Goal: Task Accomplishment & Management: Manage account settings

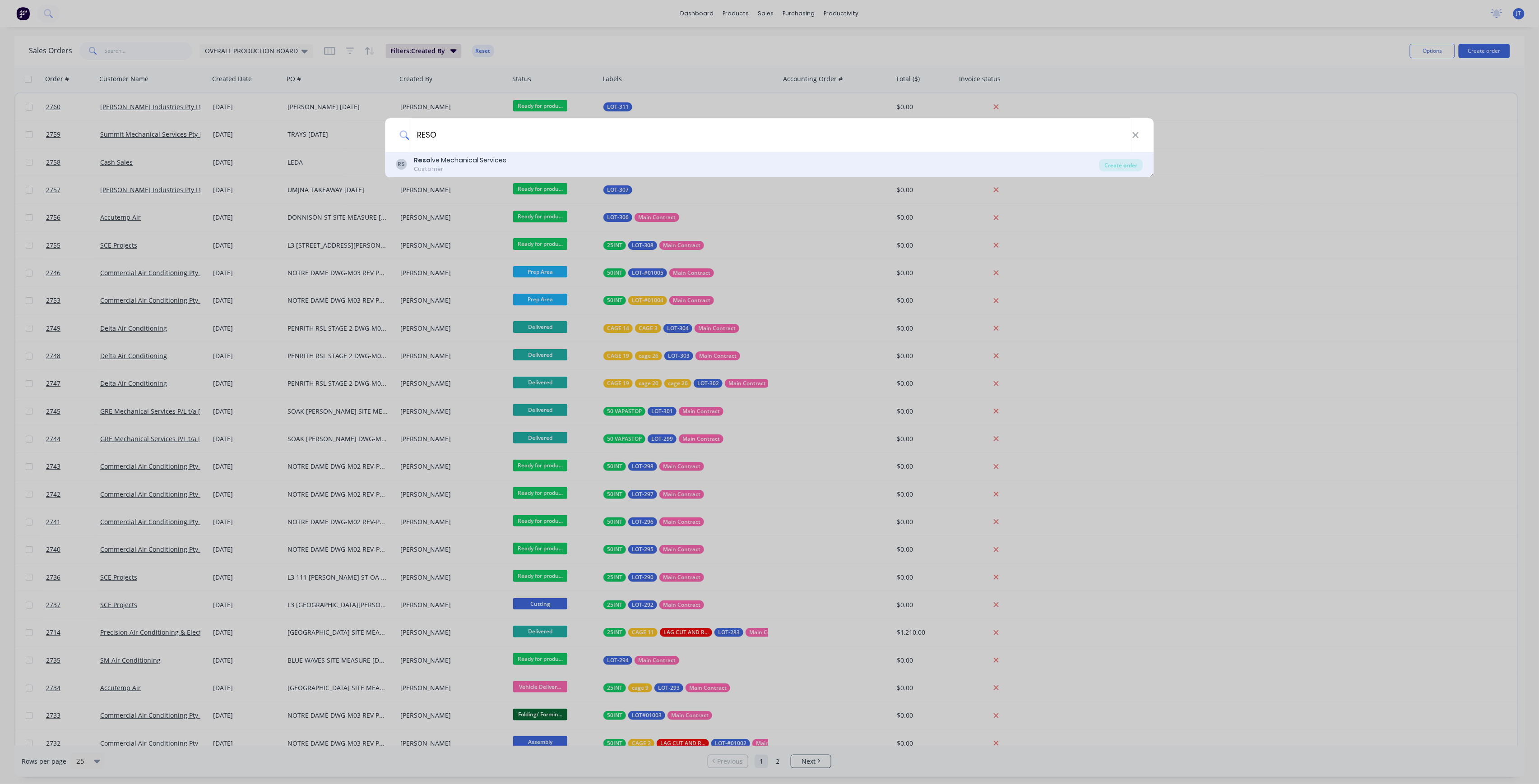
type input "RESO"
click at [691, 159] on div "RS Reso lve Mechanical Services Customer" at bounding box center [747, 164] width 703 height 17
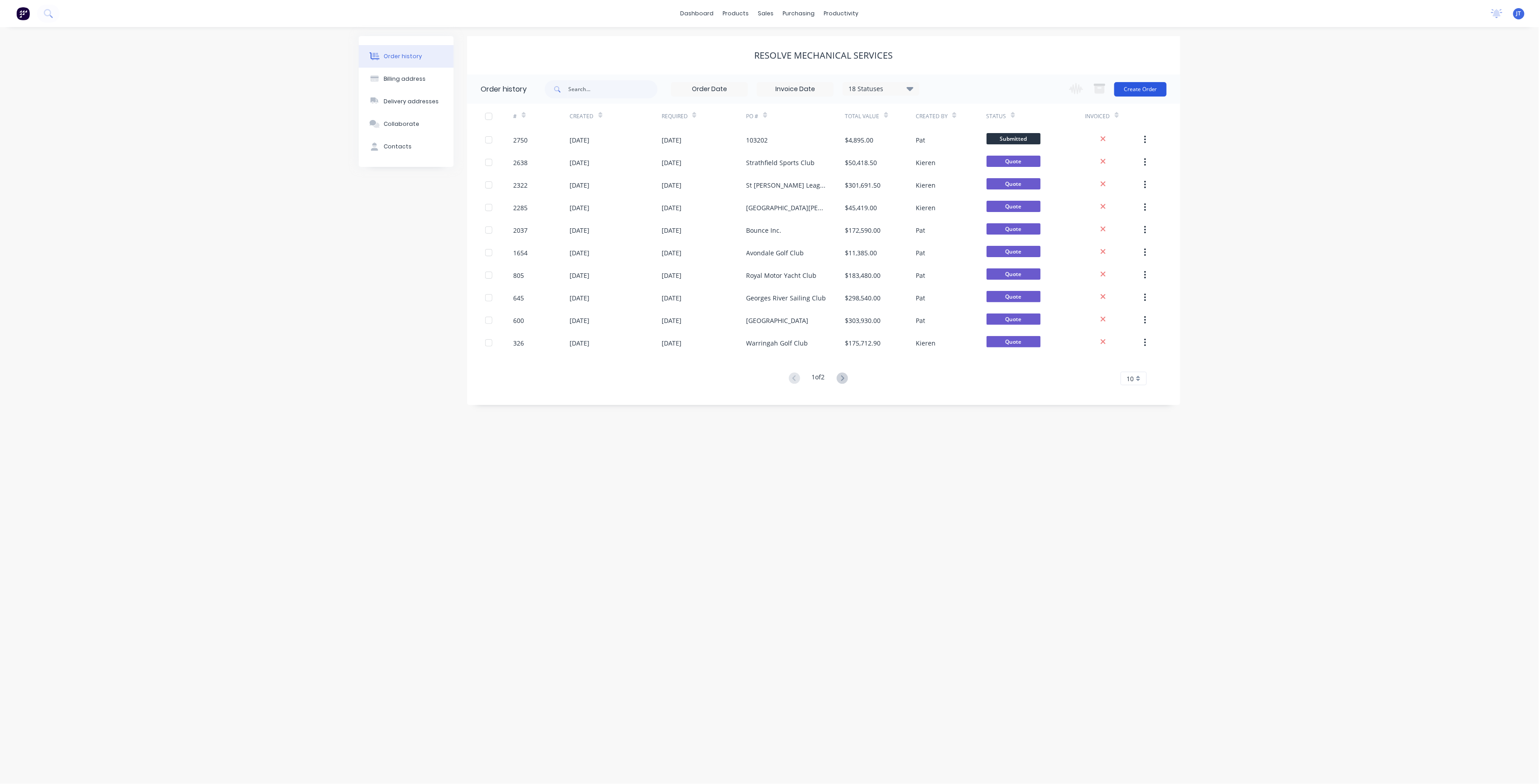
click at [1132, 88] on button "Create Order" at bounding box center [1141, 89] width 53 height 14
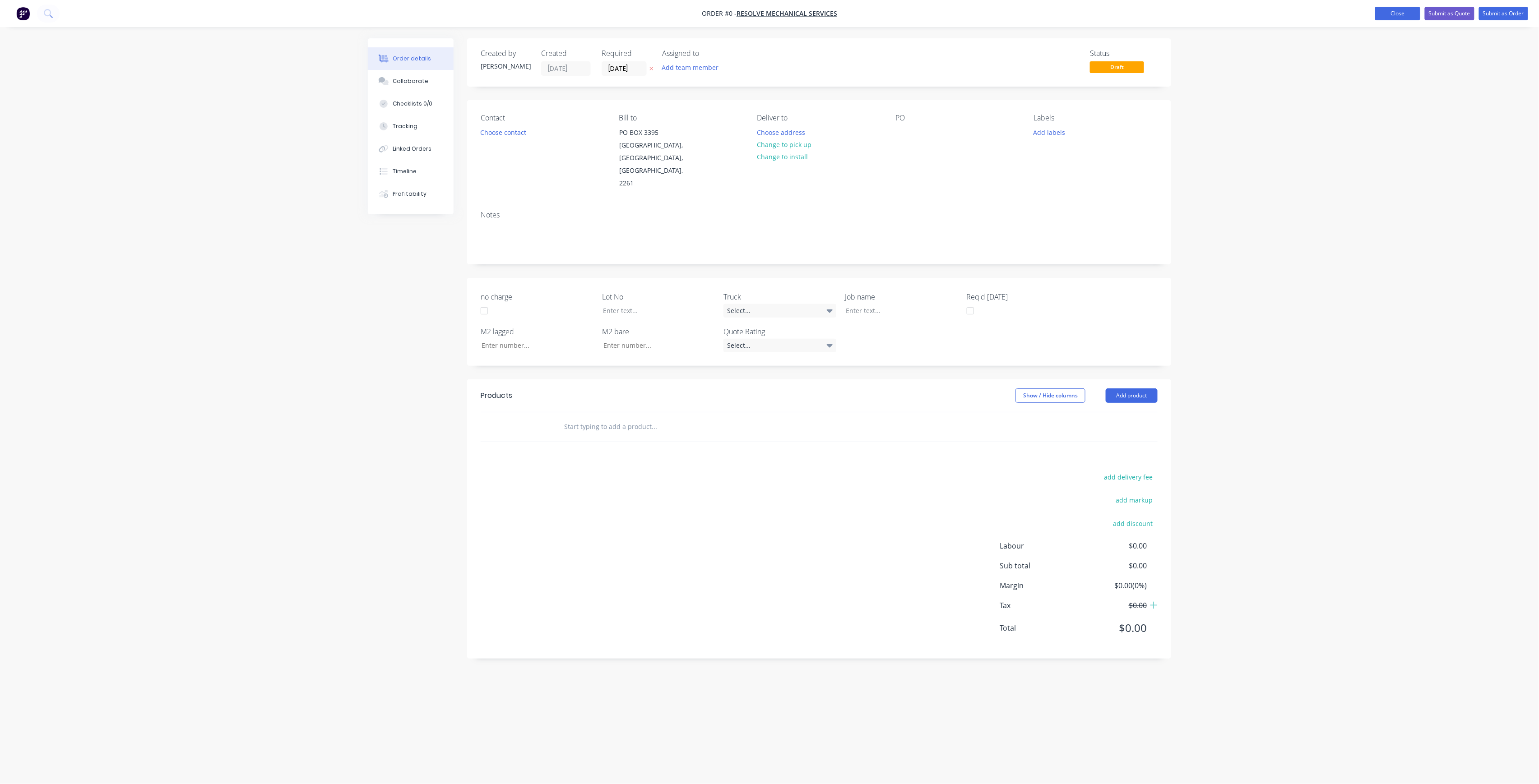
click at [1402, 10] on button "Close" at bounding box center [1398, 13] width 45 height 14
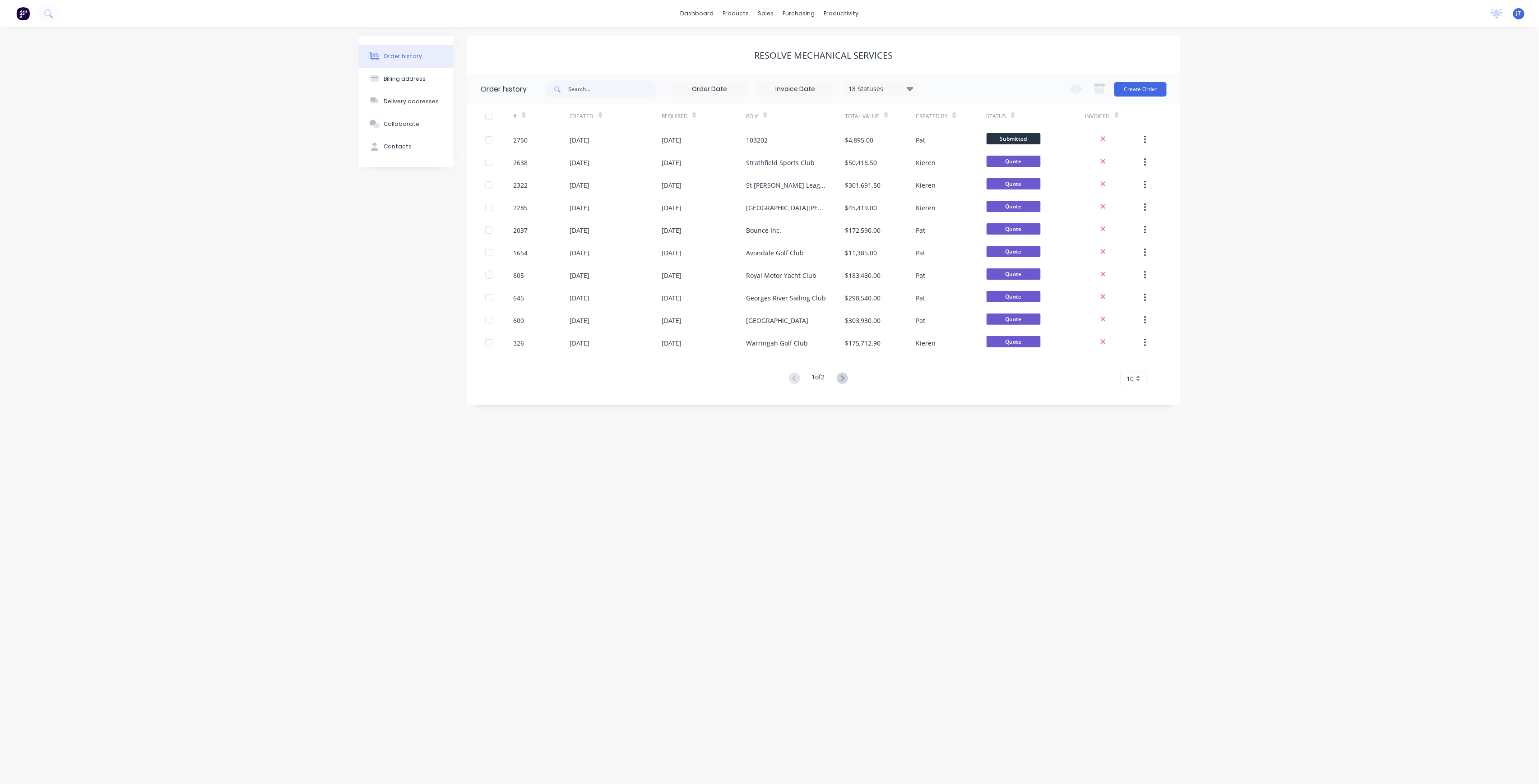
click at [433, 447] on div "Order history Billing address Delivery addresses Collaborate Contacts Resolve M…" at bounding box center [770, 405] width 1539 height 757
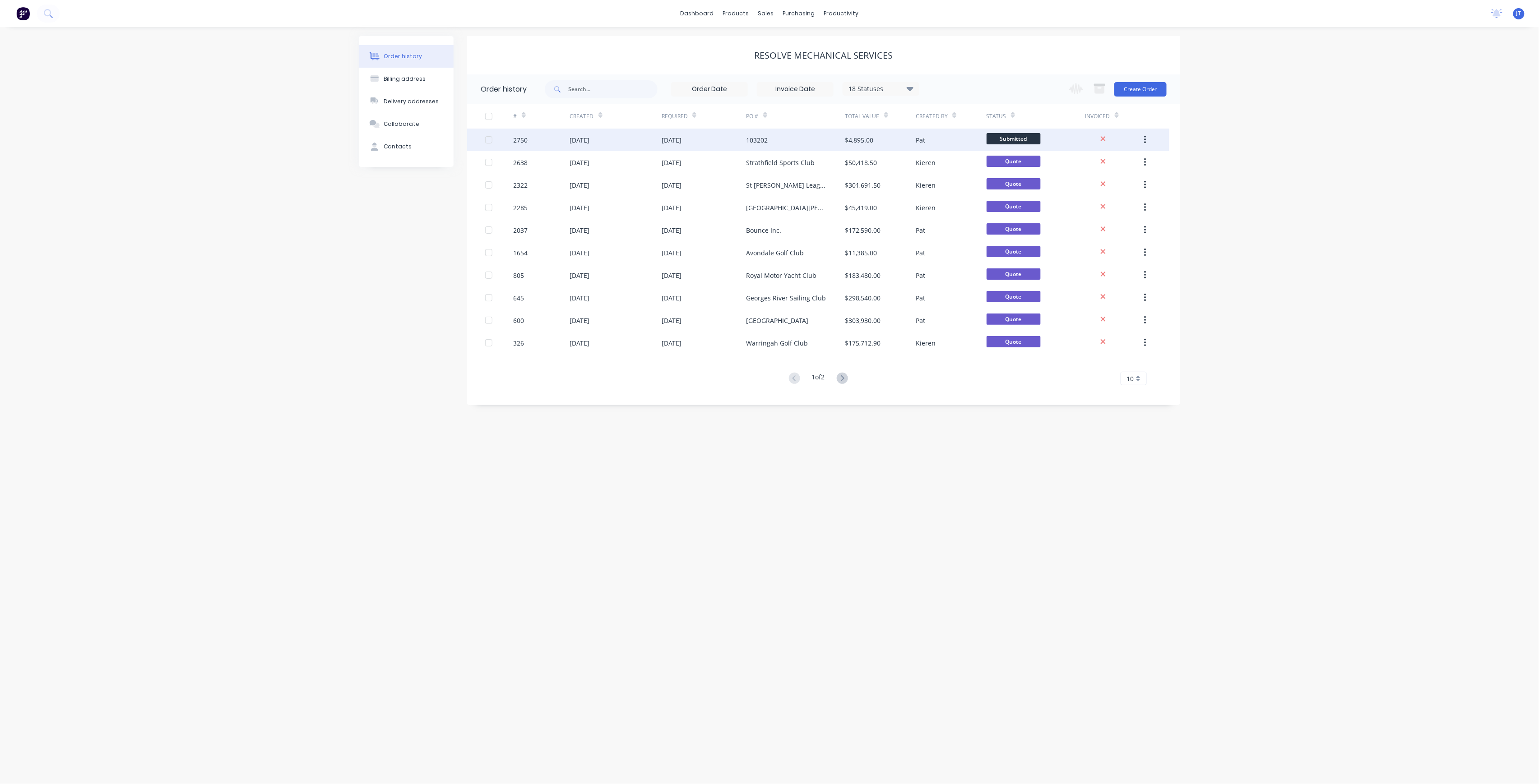
click at [719, 143] on div "[DATE]" at bounding box center [704, 140] width 85 height 23
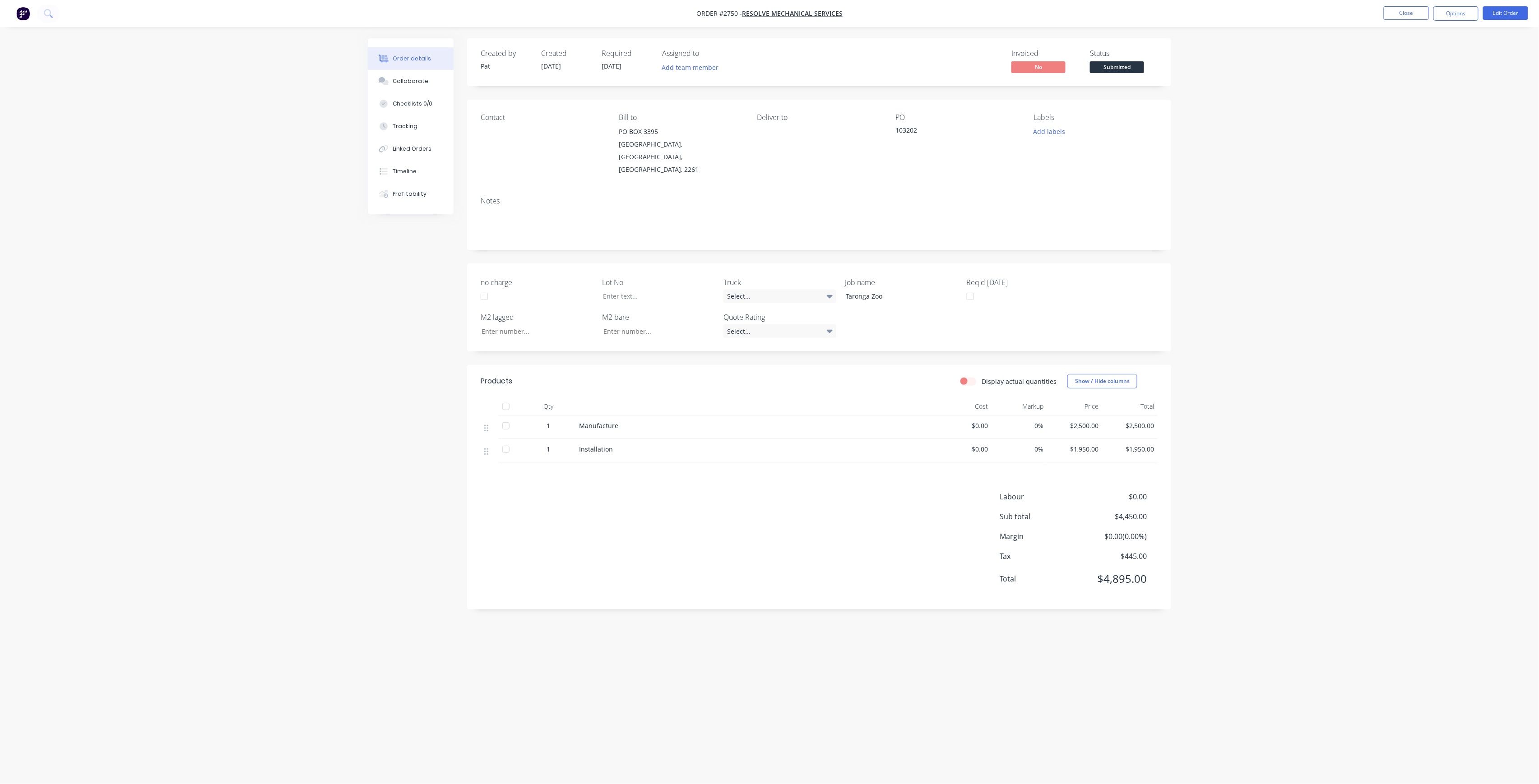
click at [910, 132] on div "103202" at bounding box center [952, 131] width 113 height 13
click at [1488, 10] on button "Edit Order" at bounding box center [1506, 13] width 45 height 14
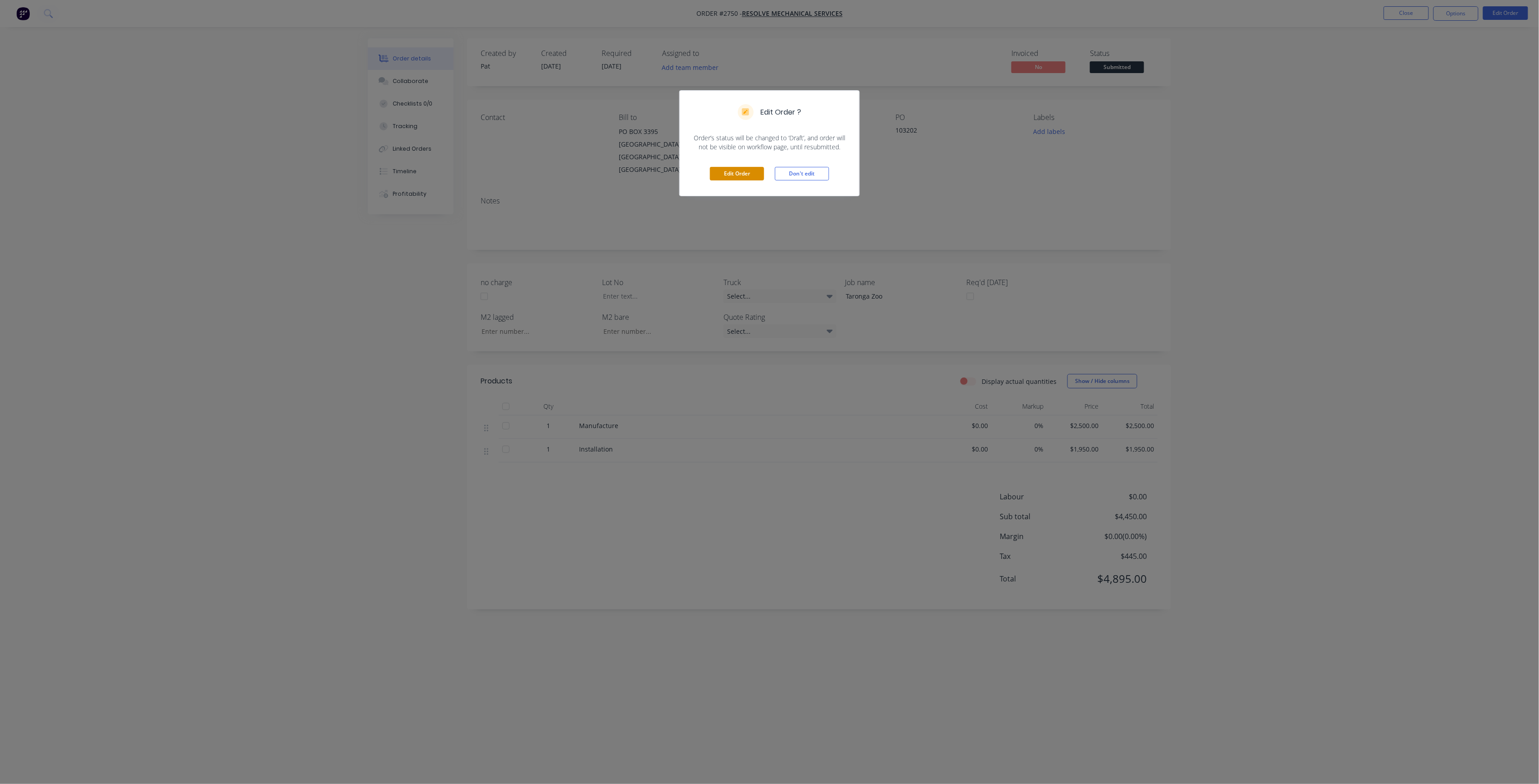
click at [750, 171] on button "Edit Order" at bounding box center [737, 174] width 54 height 14
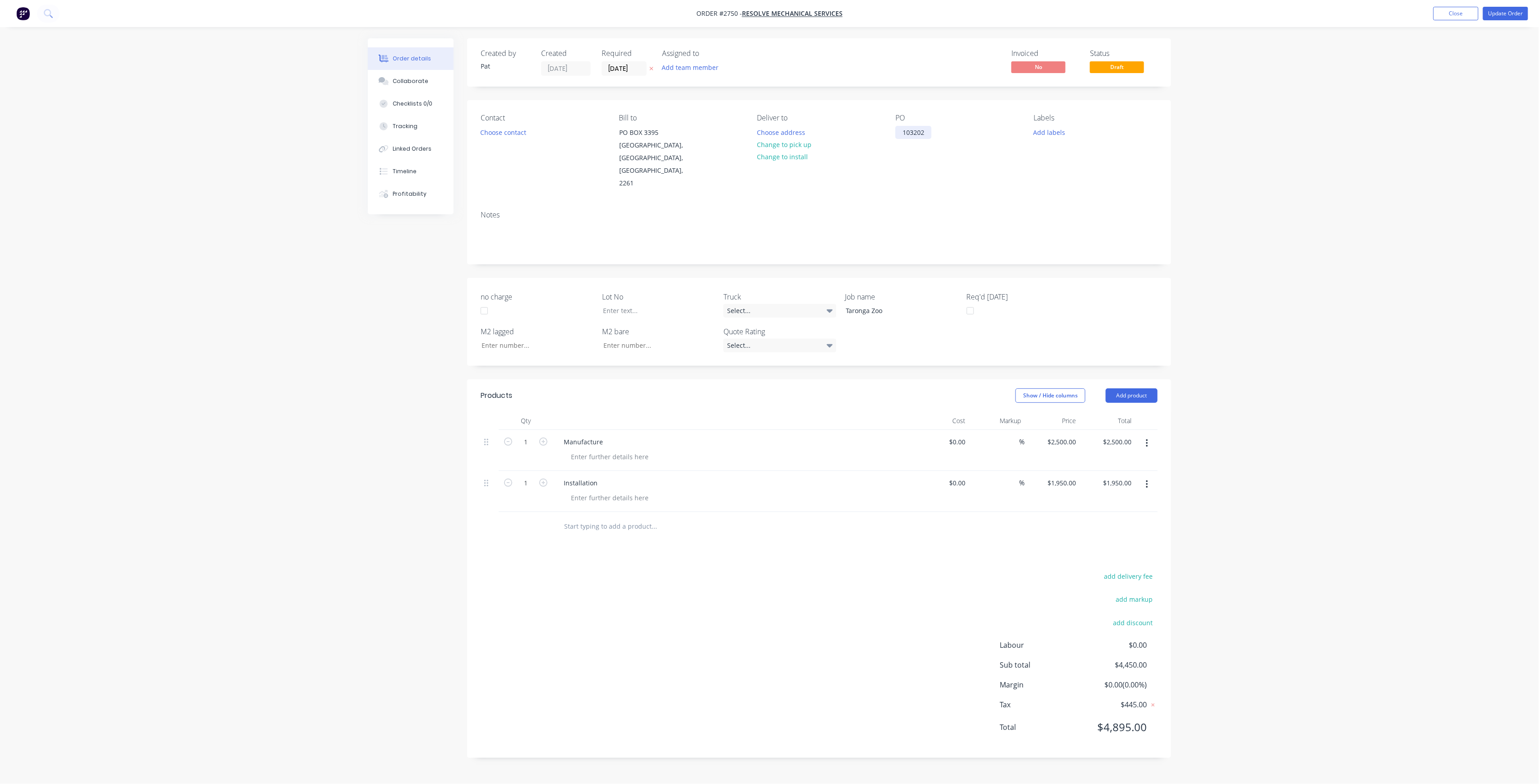
click at [897, 129] on div "103202" at bounding box center [913, 133] width 36 height 13
click at [1053, 141] on div "Labels Add labels" at bounding box center [1096, 152] width 124 height 76
click at [1051, 134] on button "Add labels" at bounding box center [1049, 132] width 41 height 12
click at [1076, 163] on input "text" at bounding box center [1109, 159] width 94 height 18
click at [1108, 158] on input "LOT-315" at bounding box center [1109, 159] width 94 height 18
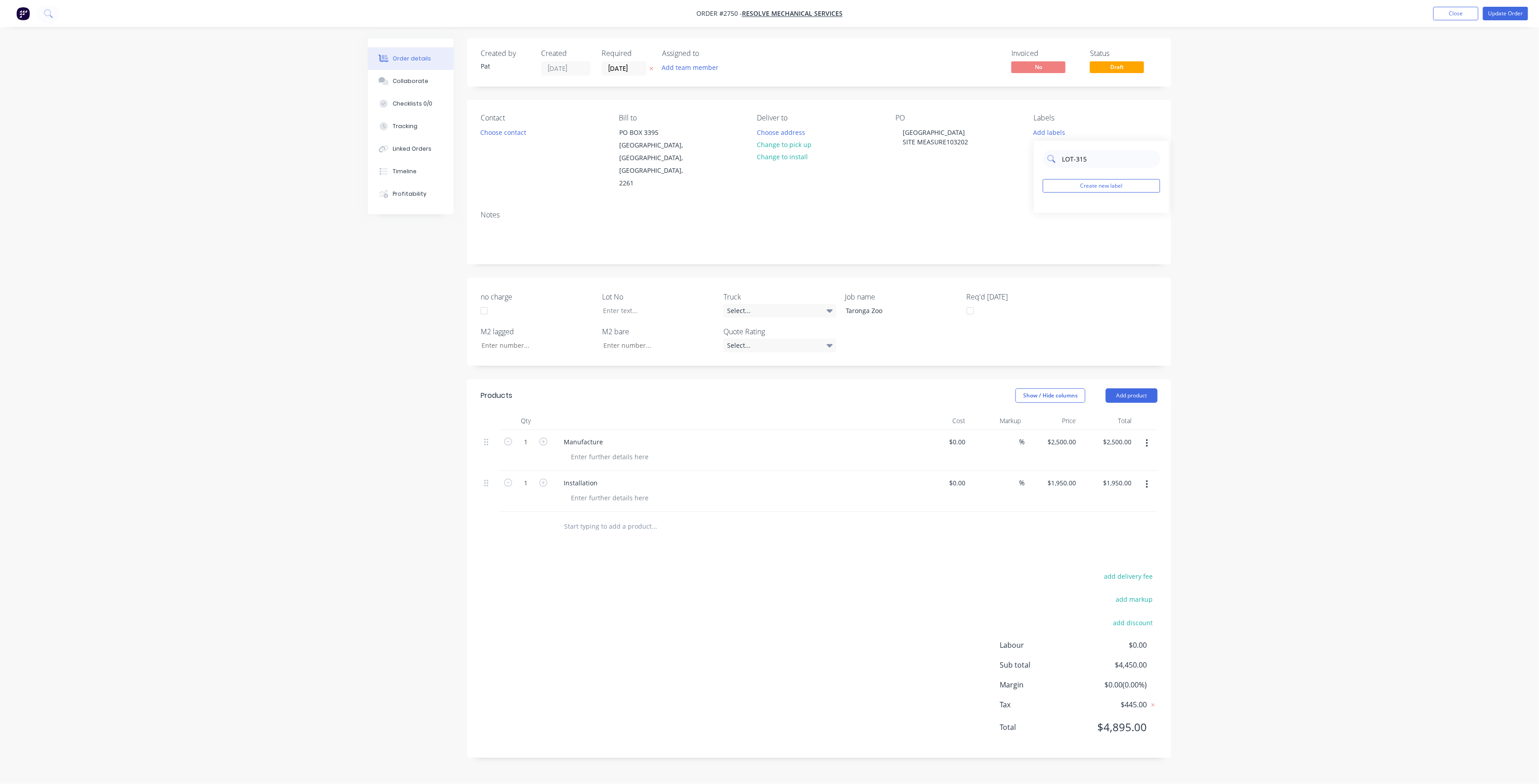
click at [1108, 158] on input "LOT-315" at bounding box center [1109, 159] width 94 height 18
type input "LOT-315"
click at [1108, 193] on div "LOT-315 Create new label" at bounding box center [1102, 177] width 136 height 72
click at [1106, 184] on button "Create new label" at bounding box center [1102, 186] width 117 height 14
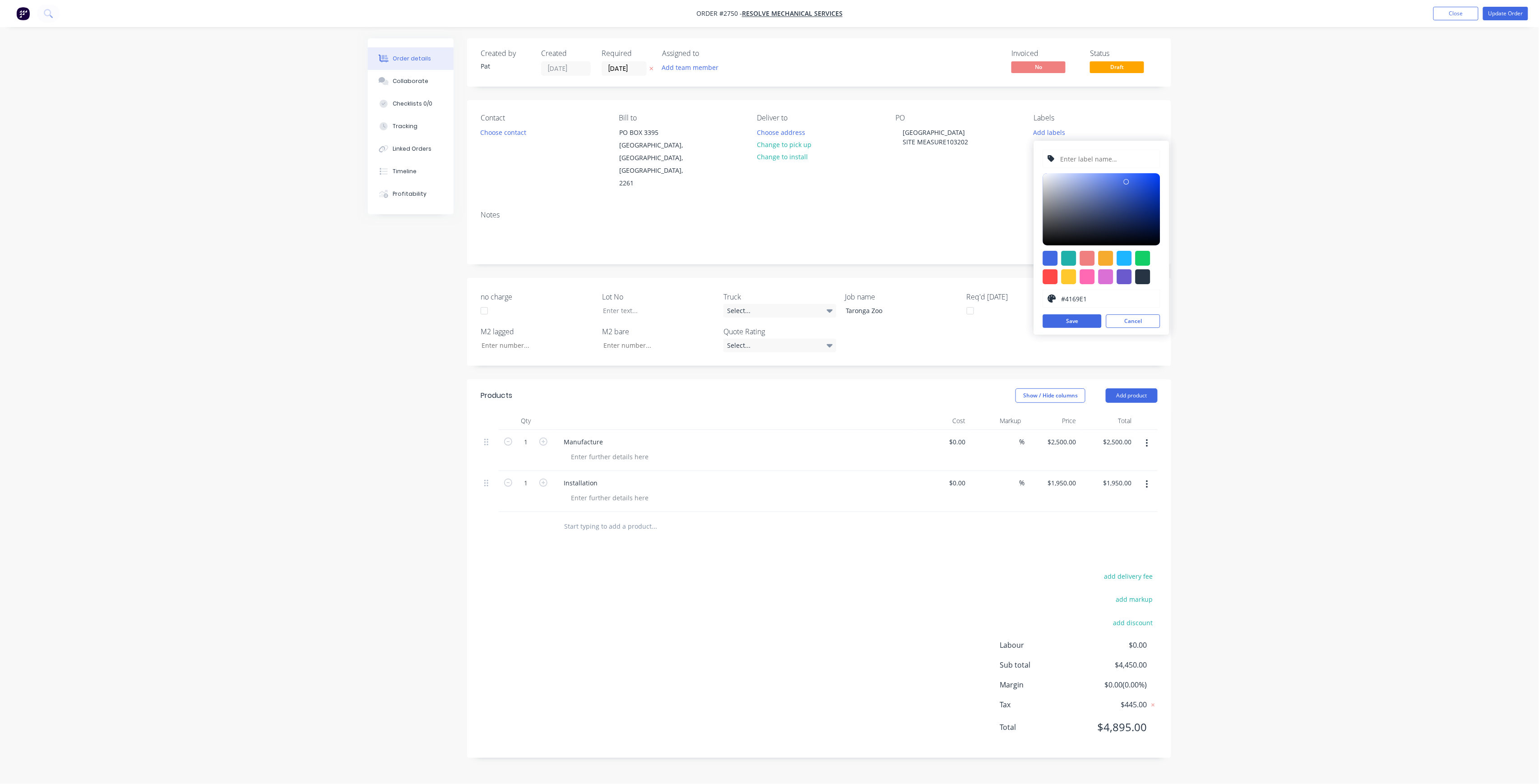
drag, startPoint x: 1108, startPoint y: 146, endPoint x: 1112, endPoint y: 156, distance: 10.8
click at [1108, 147] on div "#4169E1 hex #4169E1 Save Cancel" at bounding box center [1102, 238] width 136 height 194
click at [1112, 156] on input "text" at bounding box center [1107, 159] width 96 height 17
paste input "LOT-315"
type input "LOT-315"
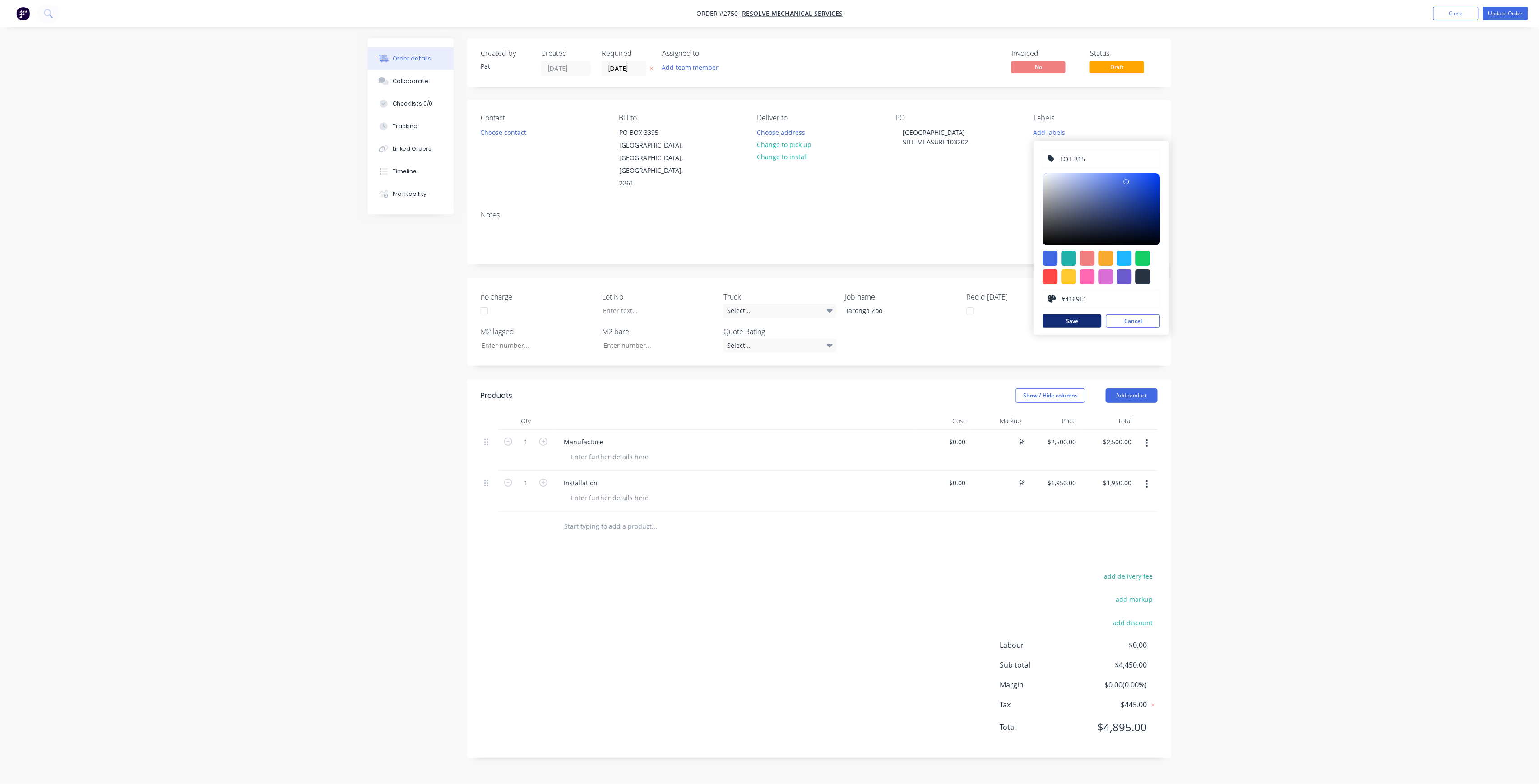
click at [1085, 318] on button "Save" at bounding box center [1072, 321] width 59 height 14
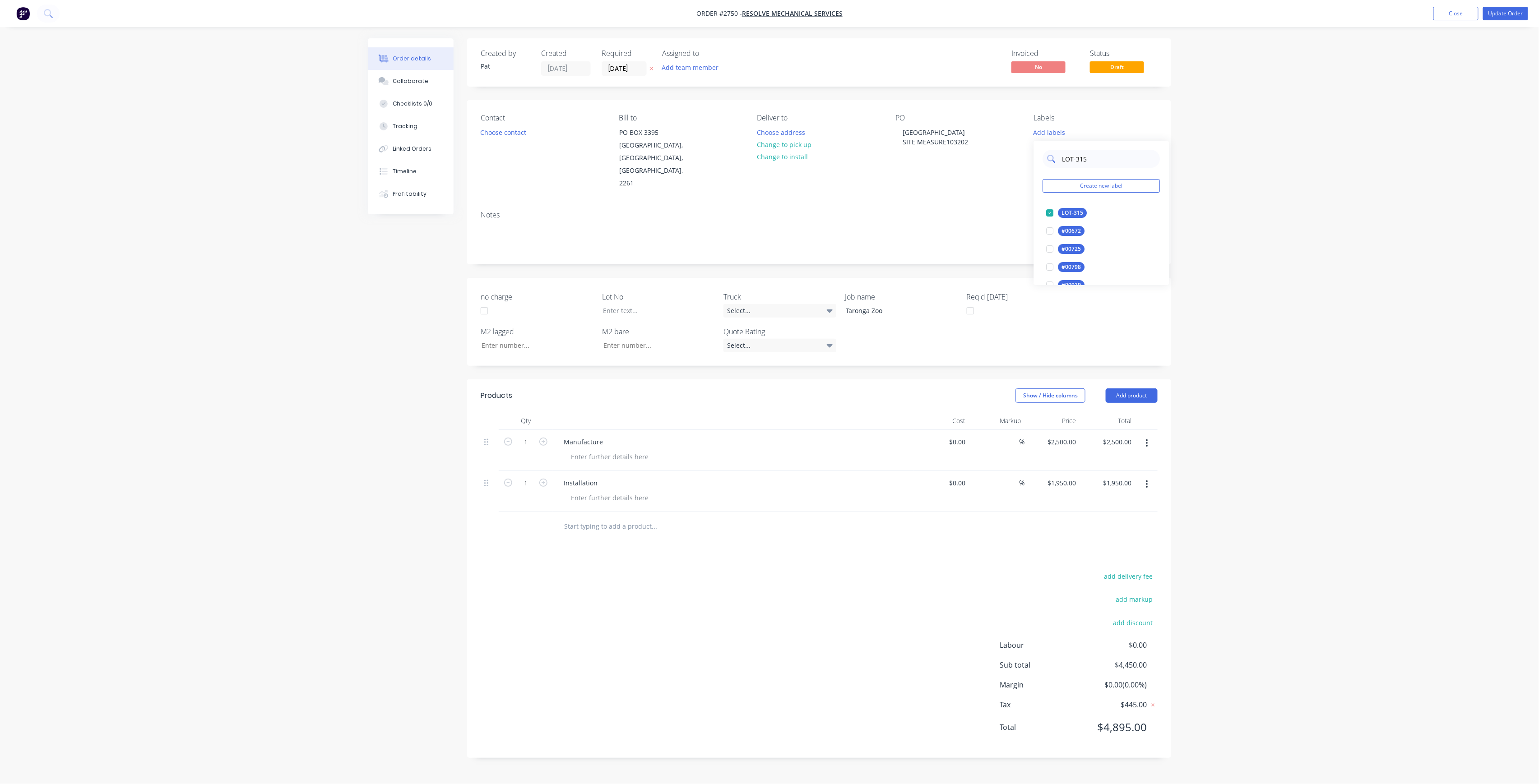
click at [1102, 150] on input "LOT-315" at bounding box center [1109, 159] width 94 height 18
click at [1103, 158] on input "LOT-315" at bounding box center [1109, 159] width 94 height 18
click at [1060, 244] on div "50INT" at bounding box center [1069, 249] width 23 height 10
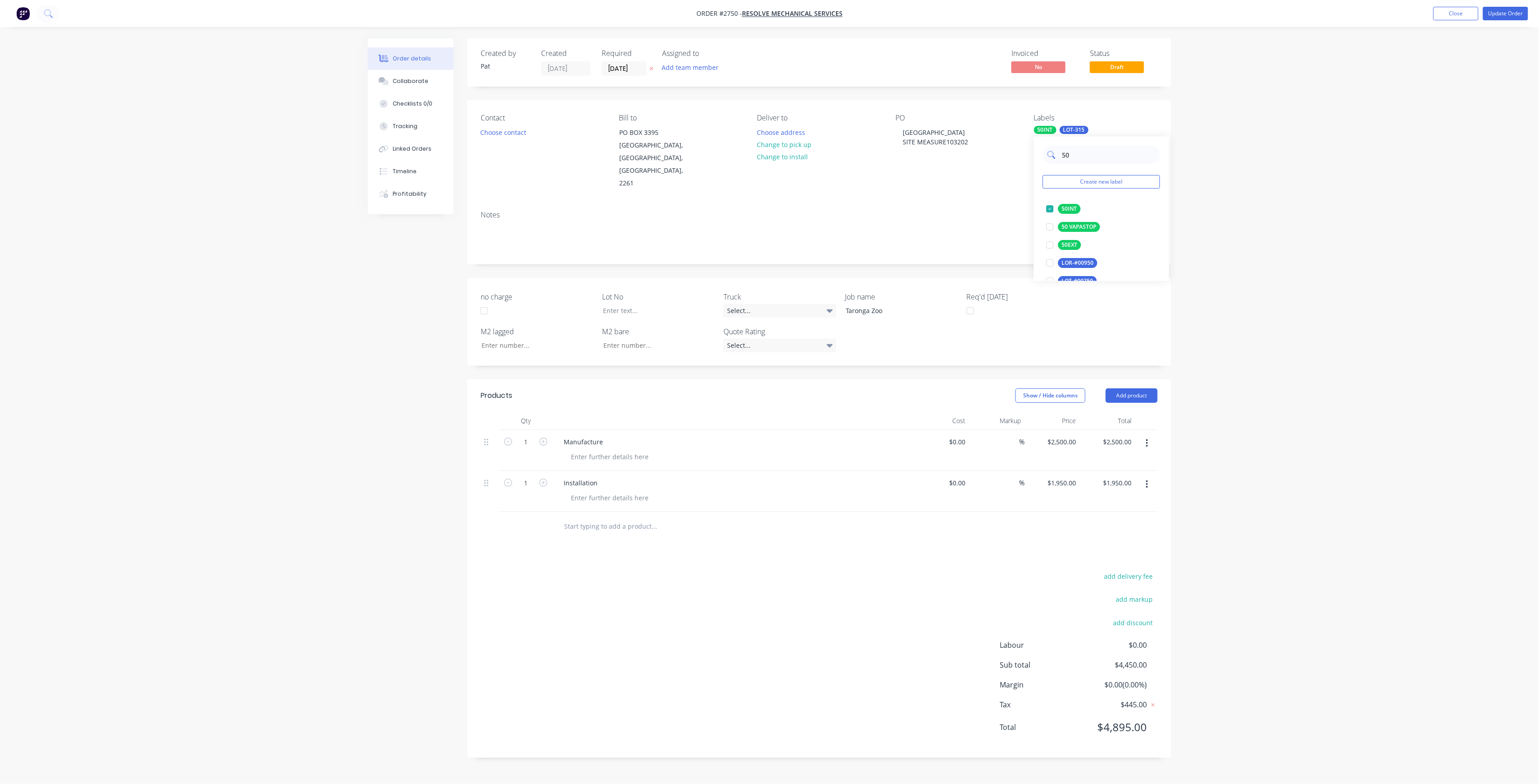
click at [1076, 155] on input "50" at bounding box center [1109, 155] width 94 height 18
type input "C"
click at [1396, 214] on div "Order details Collaborate Checklists 0/0 Tracking Linked Orders Timeline Profit…" at bounding box center [770, 392] width 1539 height 784
click at [630, 304] on div at bounding box center [652, 310] width 113 height 13
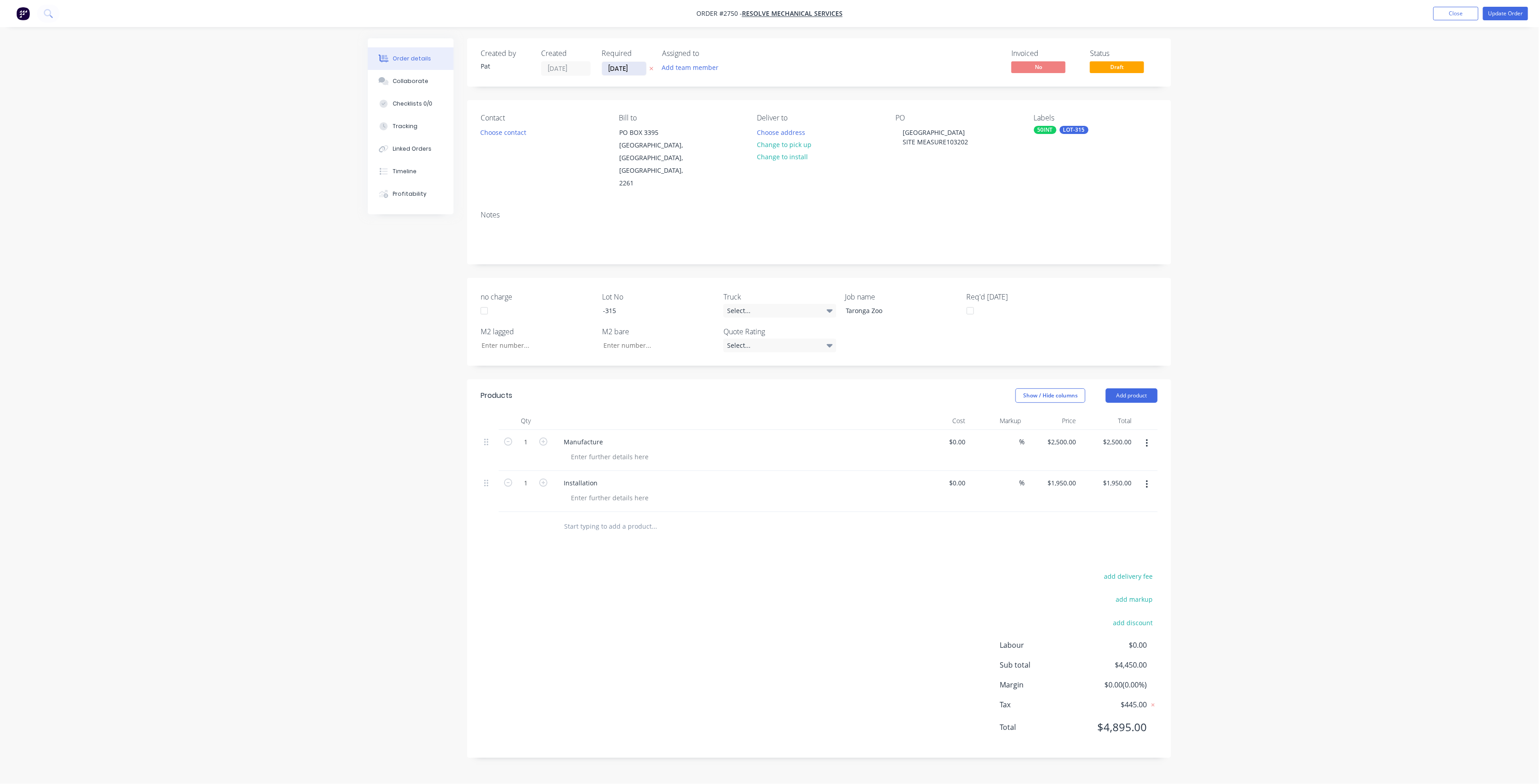
drag, startPoint x: 625, startPoint y: 67, endPoint x: 632, endPoint y: 72, distance: 8.6
click at [625, 67] on input "[DATE]" at bounding box center [624, 68] width 44 height 14
click at [700, 116] on div "5" at bounding box center [705, 114] width 14 height 14
type input "[DATE]"
click at [689, 70] on button "Add team member" at bounding box center [690, 67] width 66 height 12
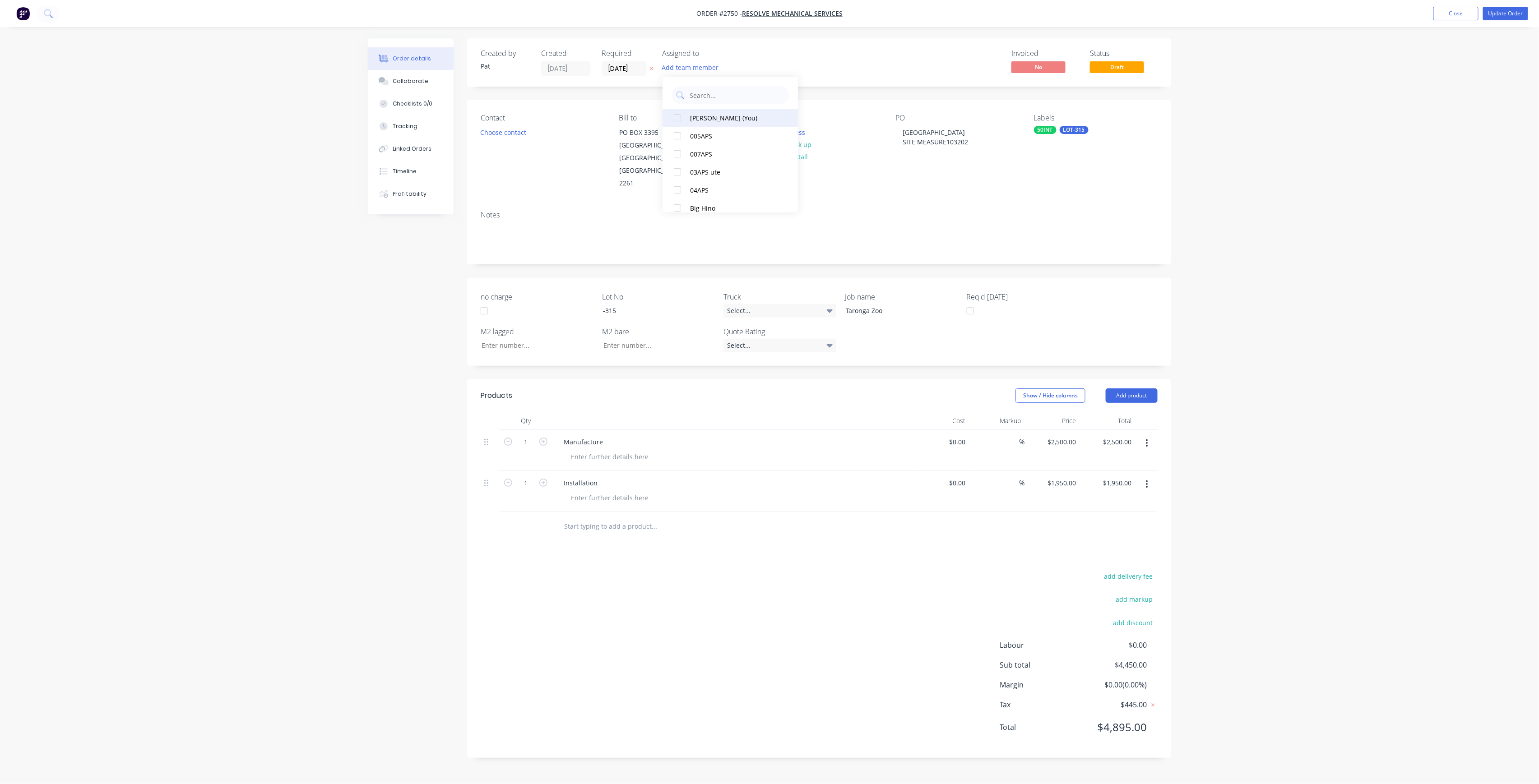
click at [714, 110] on button "[PERSON_NAME] (You)" at bounding box center [730, 118] width 136 height 18
click at [724, 180] on div "[PERSON_NAME]" at bounding box center [735, 181] width 90 height 10
drag, startPoint x: 584, startPoint y: 134, endPoint x: 576, endPoint y: 134, distance: 8.0
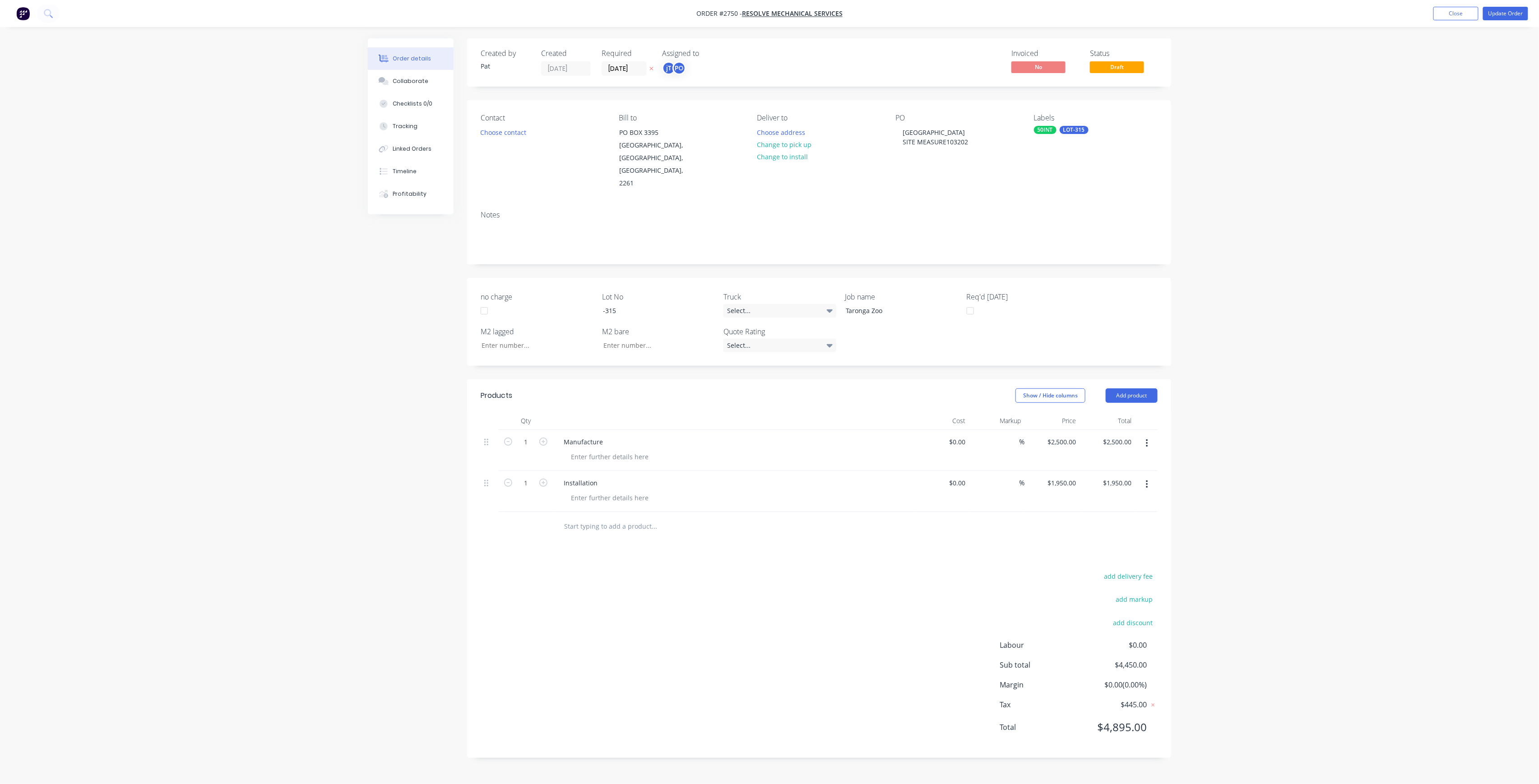
click at [584, 134] on div "Contact Choose contact" at bounding box center [542, 152] width 124 height 76
click at [525, 133] on button "Choose contact" at bounding box center [503, 132] width 56 height 12
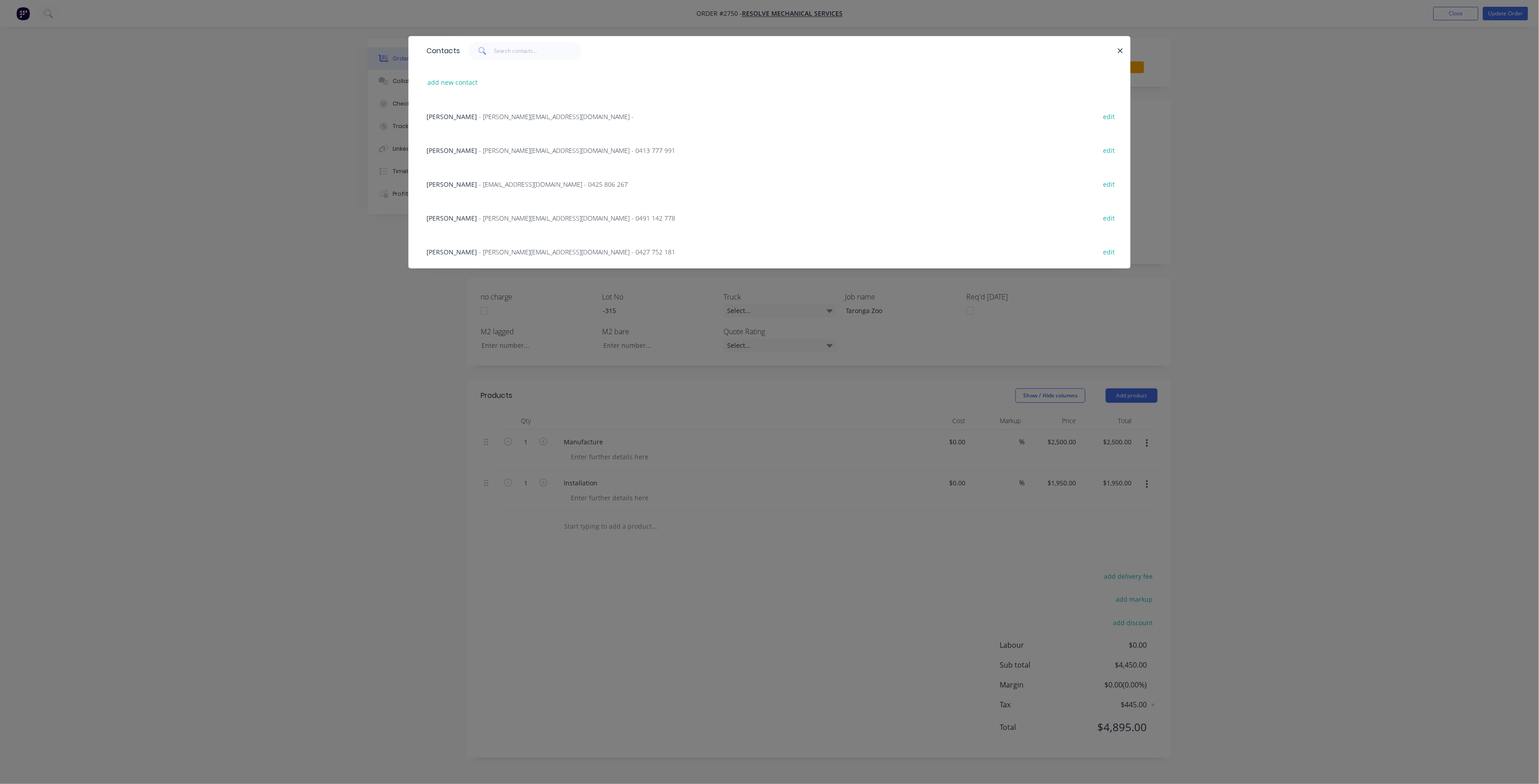
click at [303, 305] on div "Contacts add new contact [PERSON_NAME] - [PERSON_NAME][EMAIL_ADDRESS][DOMAIN_NA…" at bounding box center [770, 392] width 1539 height 784
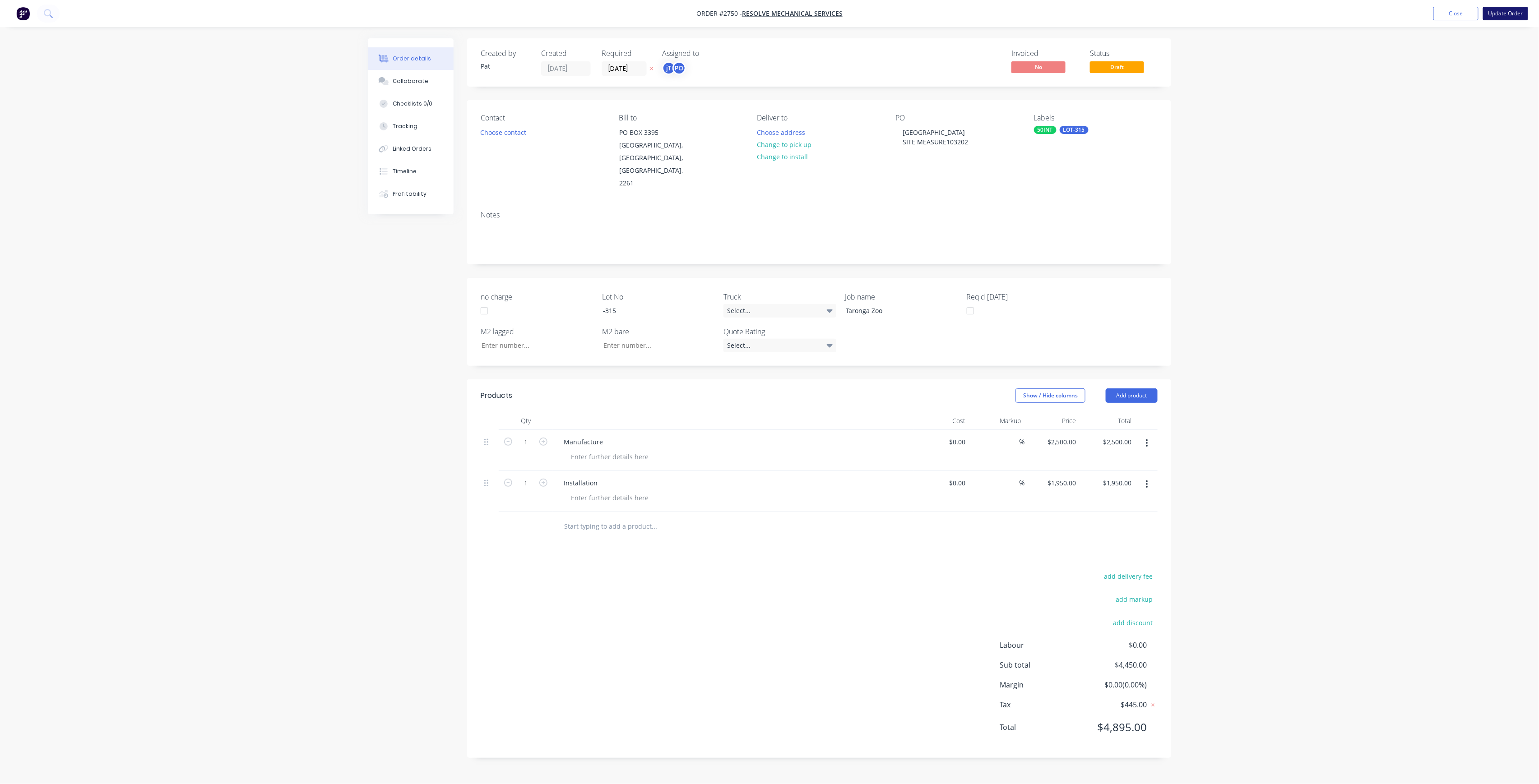
click at [1509, 8] on button "Update Order" at bounding box center [1506, 13] width 45 height 14
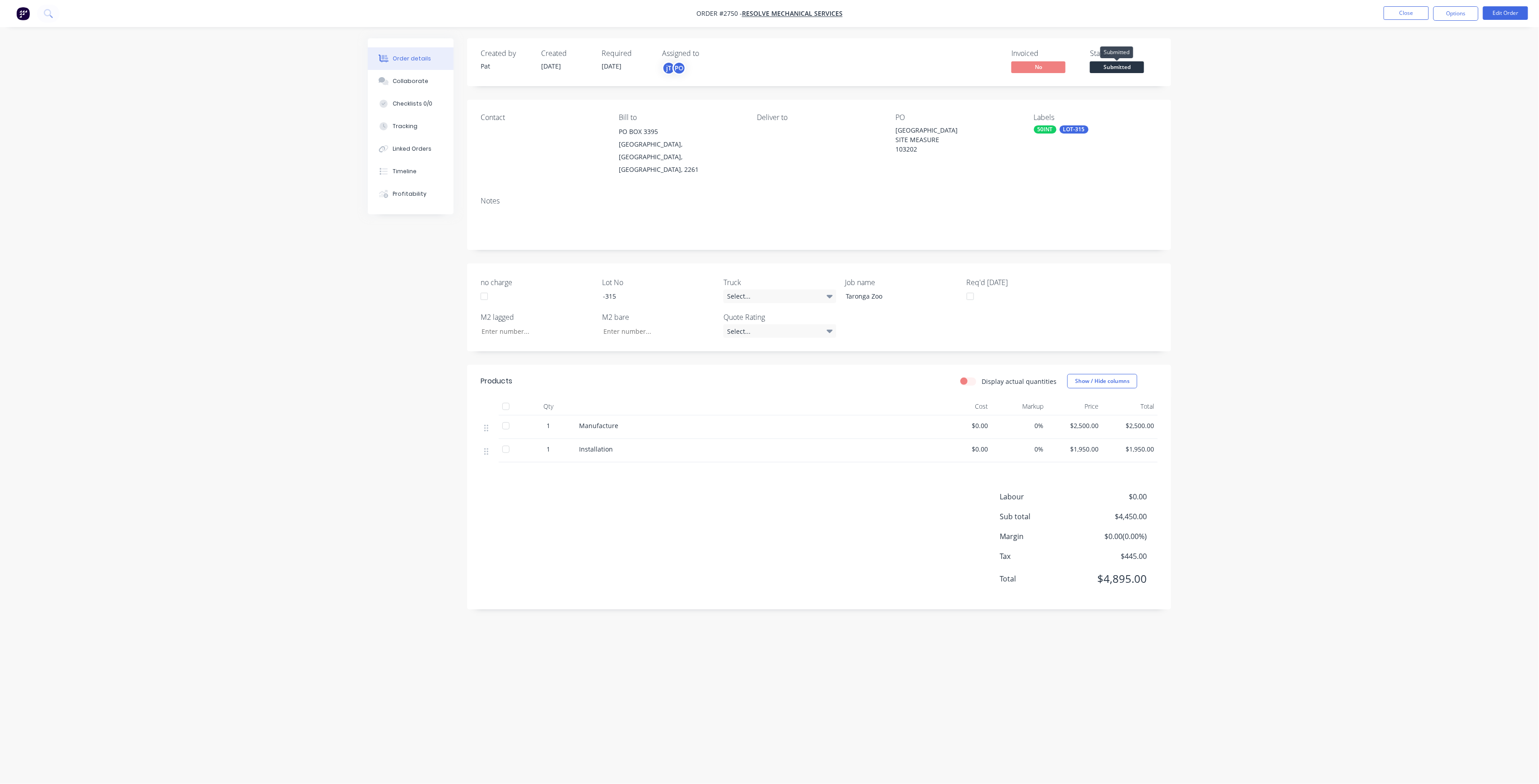
click at [1121, 60] on div "Submitted" at bounding box center [1117, 52] width 33 height 17
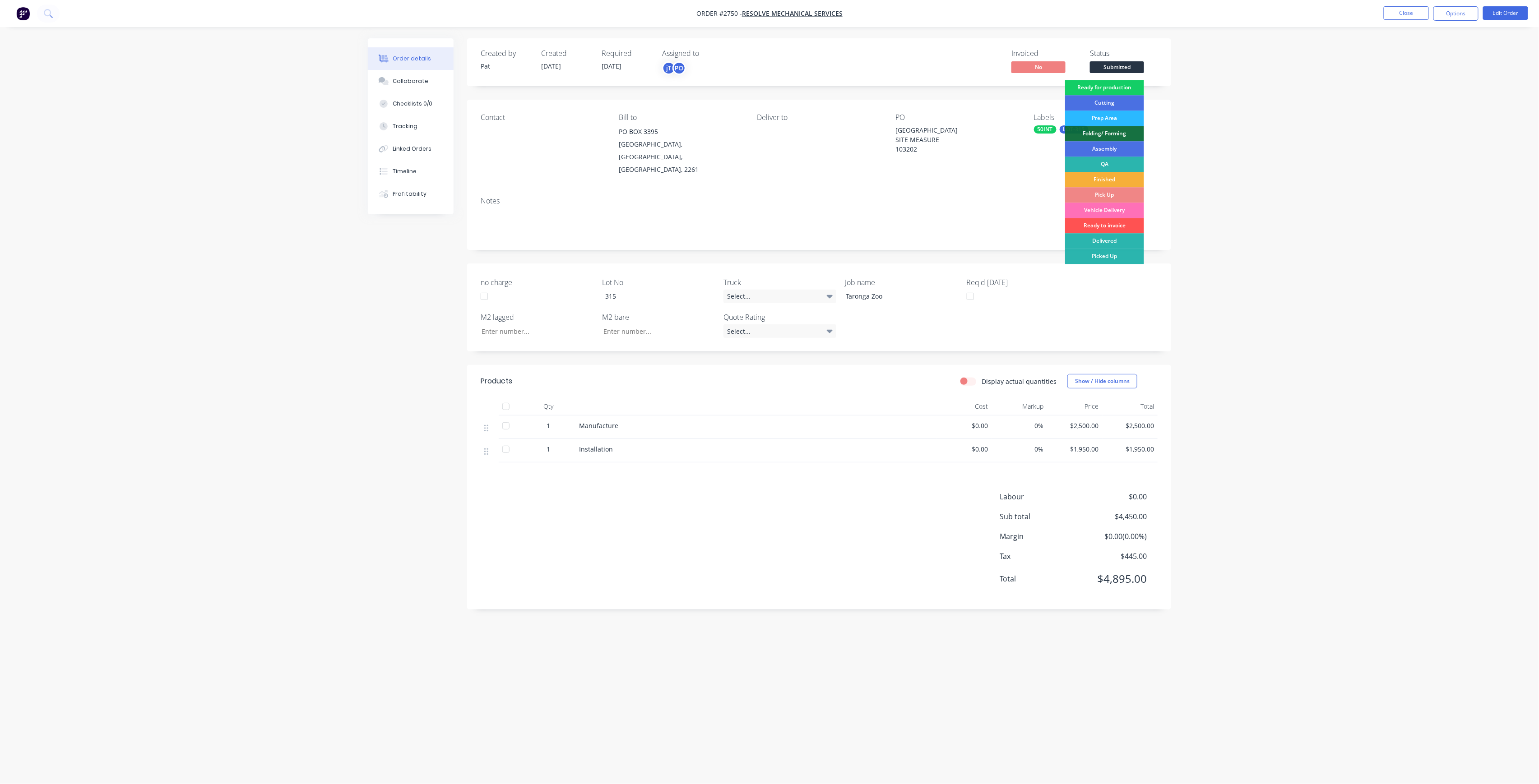
click at [1127, 81] on div "Ready for production" at bounding box center [1105, 88] width 79 height 16
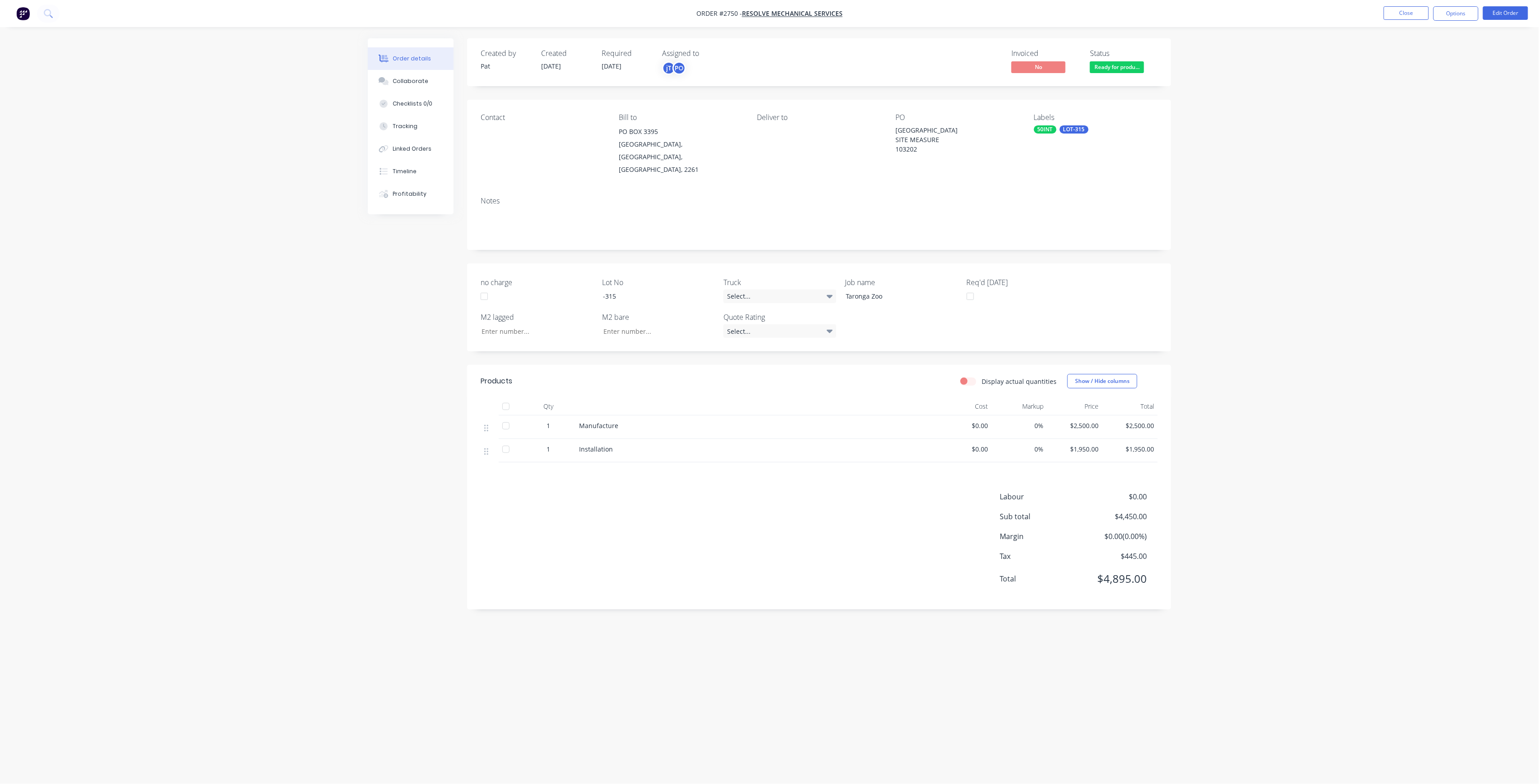
click at [1411, 4] on nav "Order #2750 - Resolve Mechanical Services Close Options Edit Order" at bounding box center [770, 13] width 1539 height 27
click at [1414, 9] on button "Close" at bounding box center [1406, 13] width 45 height 14
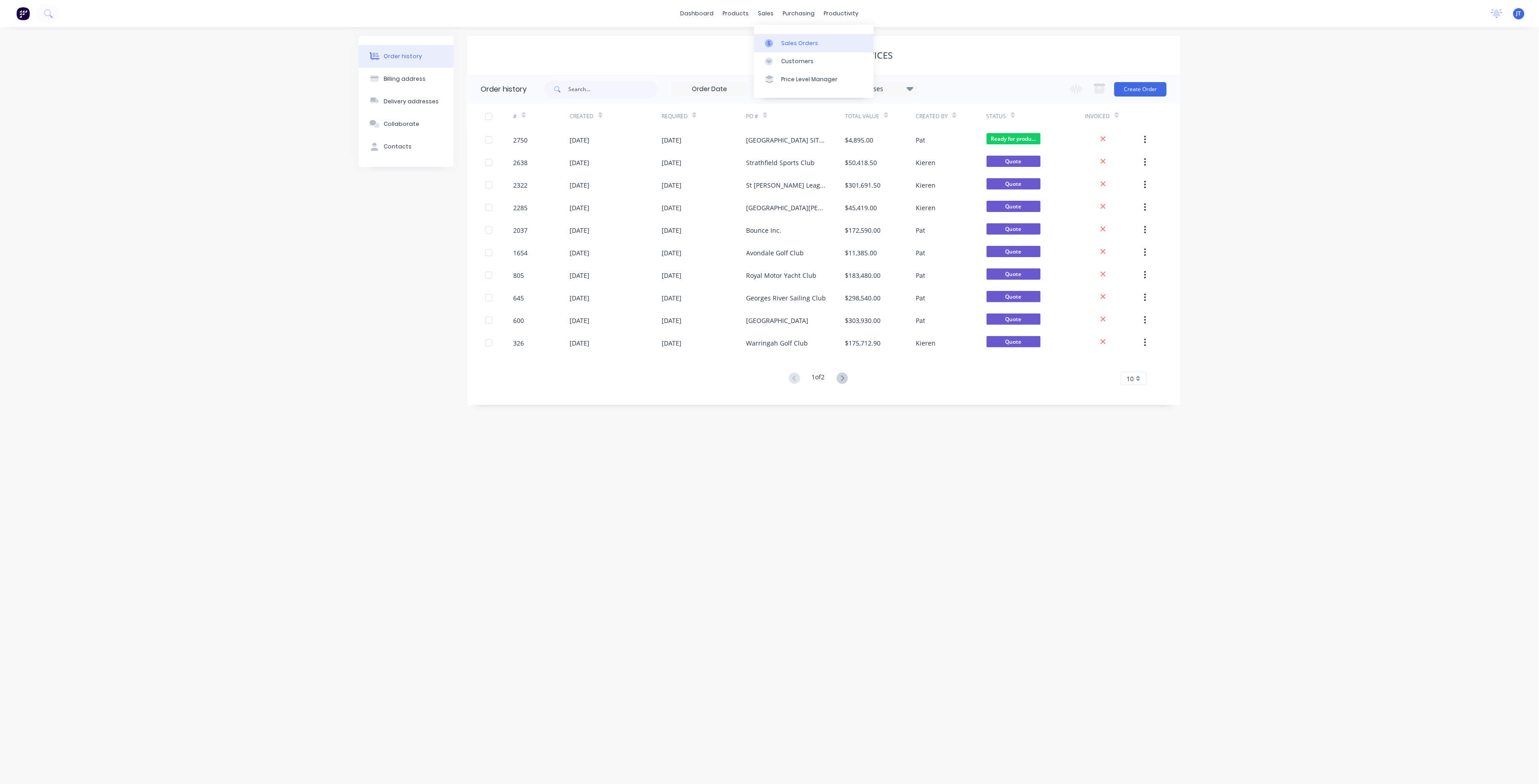
click at [776, 44] on div at bounding box center [771, 44] width 14 height 8
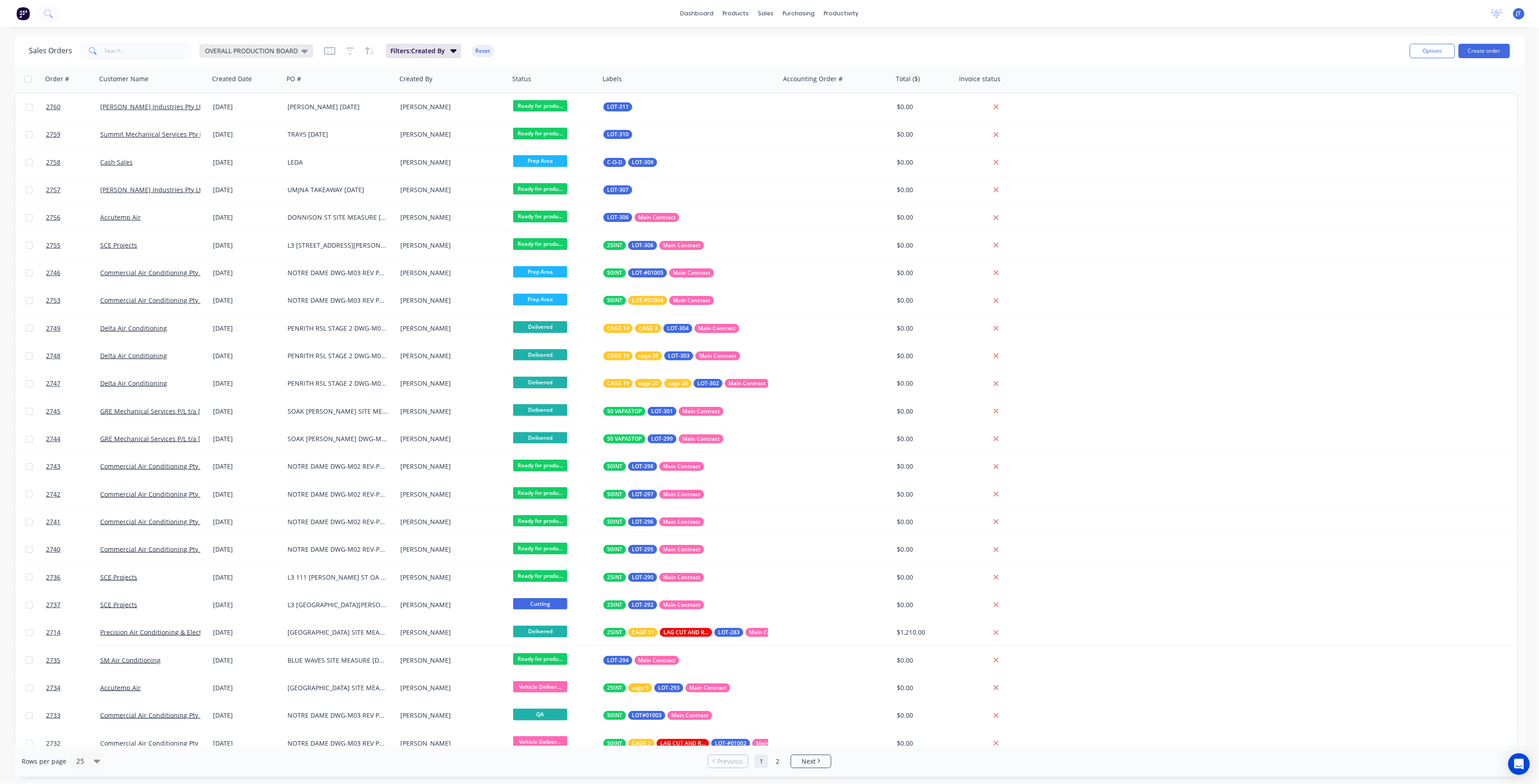
click at [299, 48] on div "OVERALL PRODUCTION BOARD" at bounding box center [256, 51] width 103 height 8
click at [262, 124] on button "None" at bounding box center [253, 127] width 103 height 10
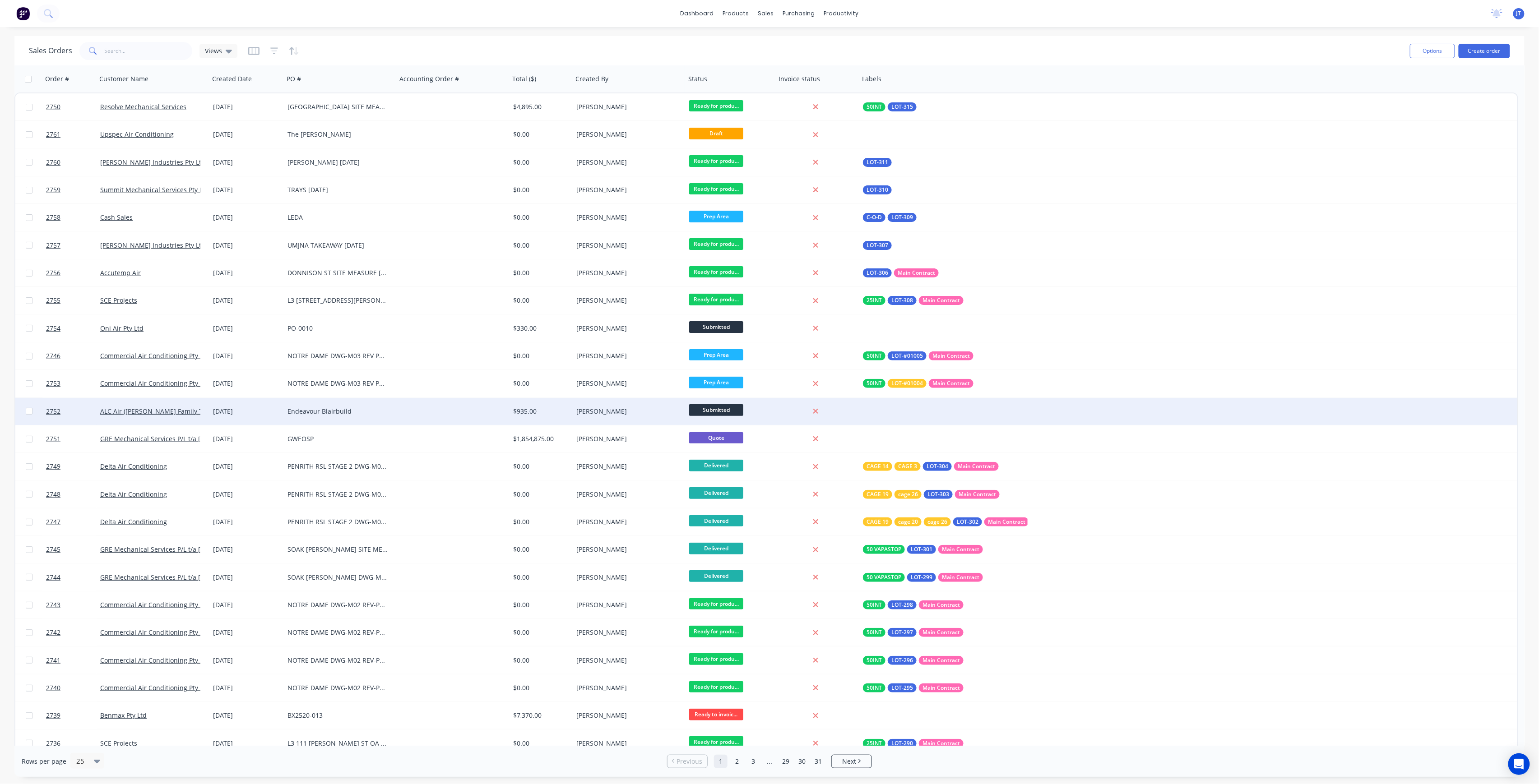
click at [264, 412] on div "[DATE]" at bounding box center [247, 411] width 68 height 9
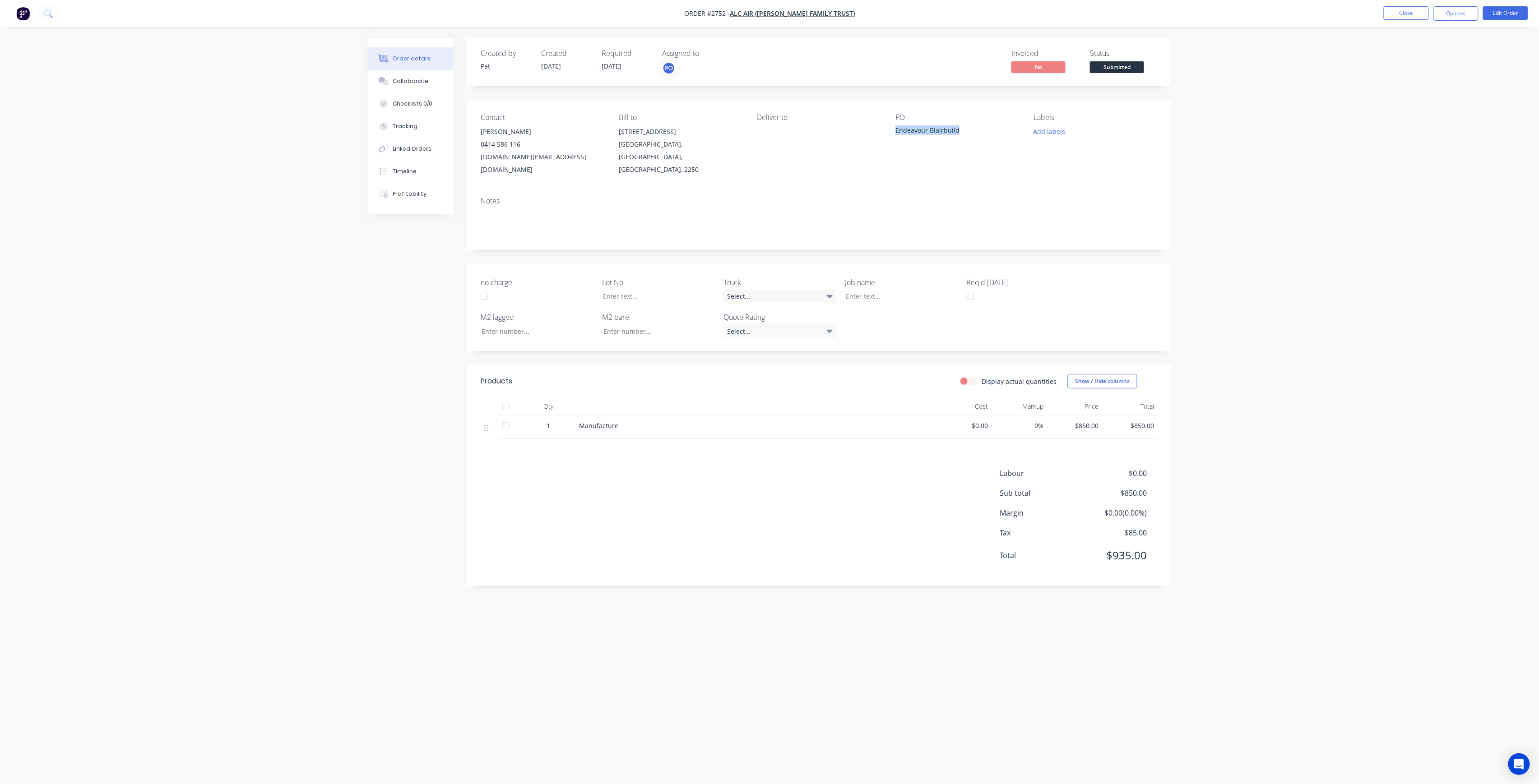
drag, startPoint x: 959, startPoint y: 128, endPoint x: 892, endPoint y: 133, distance: 67.2
click at [892, 133] on div "Contact Alec Mills 0414 586 116 alcair.cc@gmail.com Bill to 24/5 Daintree Place…" at bounding box center [819, 144] width 704 height 90
copy div "Endeavour Blairbuild"
click at [851, 158] on div "Deliver to" at bounding box center [819, 144] width 124 height 63
drag, startPoint x: 957, startPoint y: 124, endPoint x: 888, endPoint y: 130, distance: 69.3
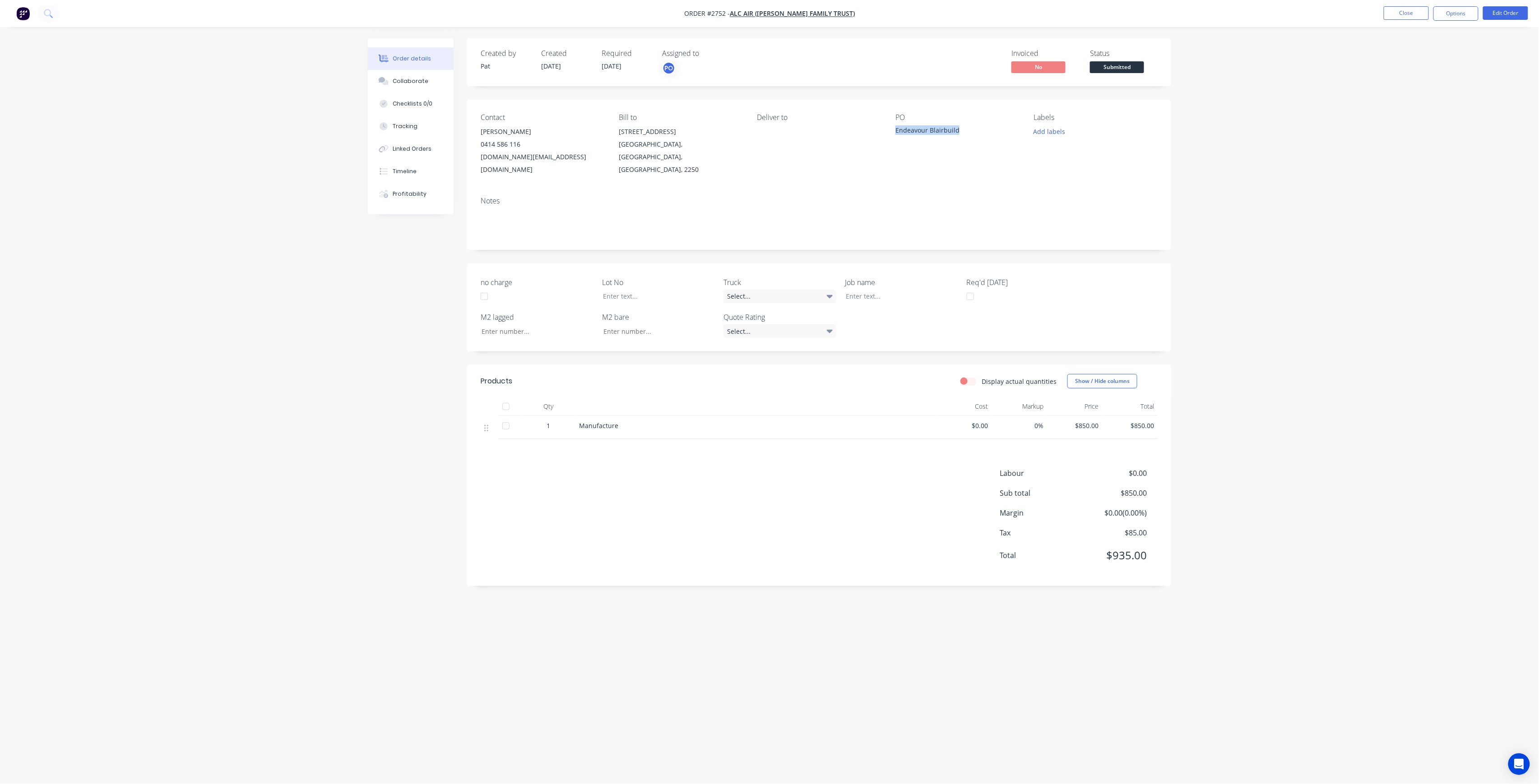
click at [890, 131] on div "Contact Alec Mills 0414 586 116 alcair.cc@gmail.com Bill to 24/5 Daintree Place…" at bounding box center [819, 144] width 704 height 90
copy div "Endeavour Blairbuild"
click at [428, 100] on div "Checklists 0/0" at bounding box center [413, 104] width 39 height 8
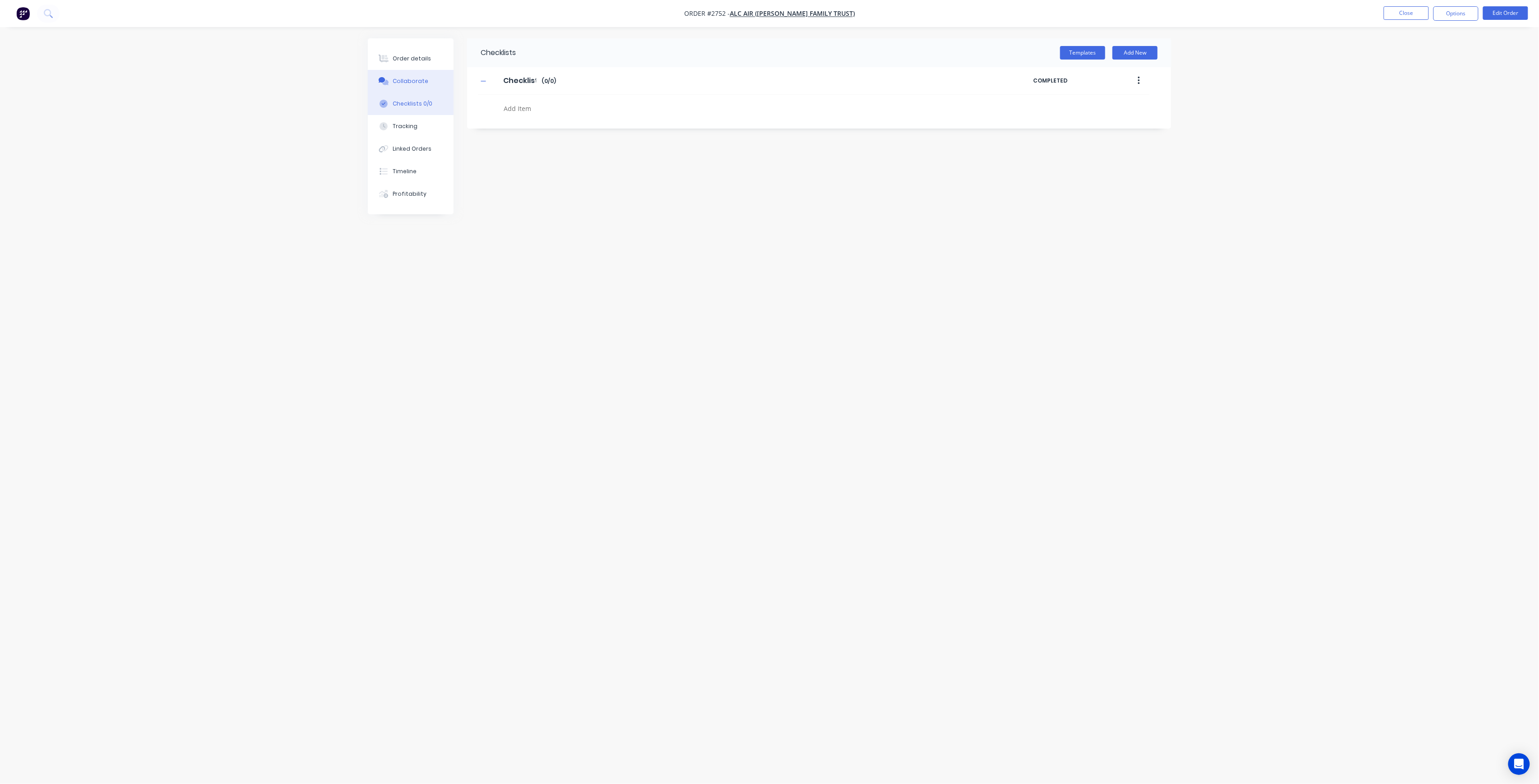
drag, startPoint x: 427, startPoint y: 99, endPoint x: 427, endPoint y: 81, distance: 18.0
click at [425, 81] on div "Collaborate" at bounding box center [411, 81] width 36 height 8
click at [397, 124] on div "Tracking" at bounding box center [401, 127] width 25 height 8
click at [430, 153] on button "Linked Orders" at bounding box center [411, 149] width 86 height 23
click at [429, 167] on button "Timeline" at bounding box center [411, 171] width 86 height 23
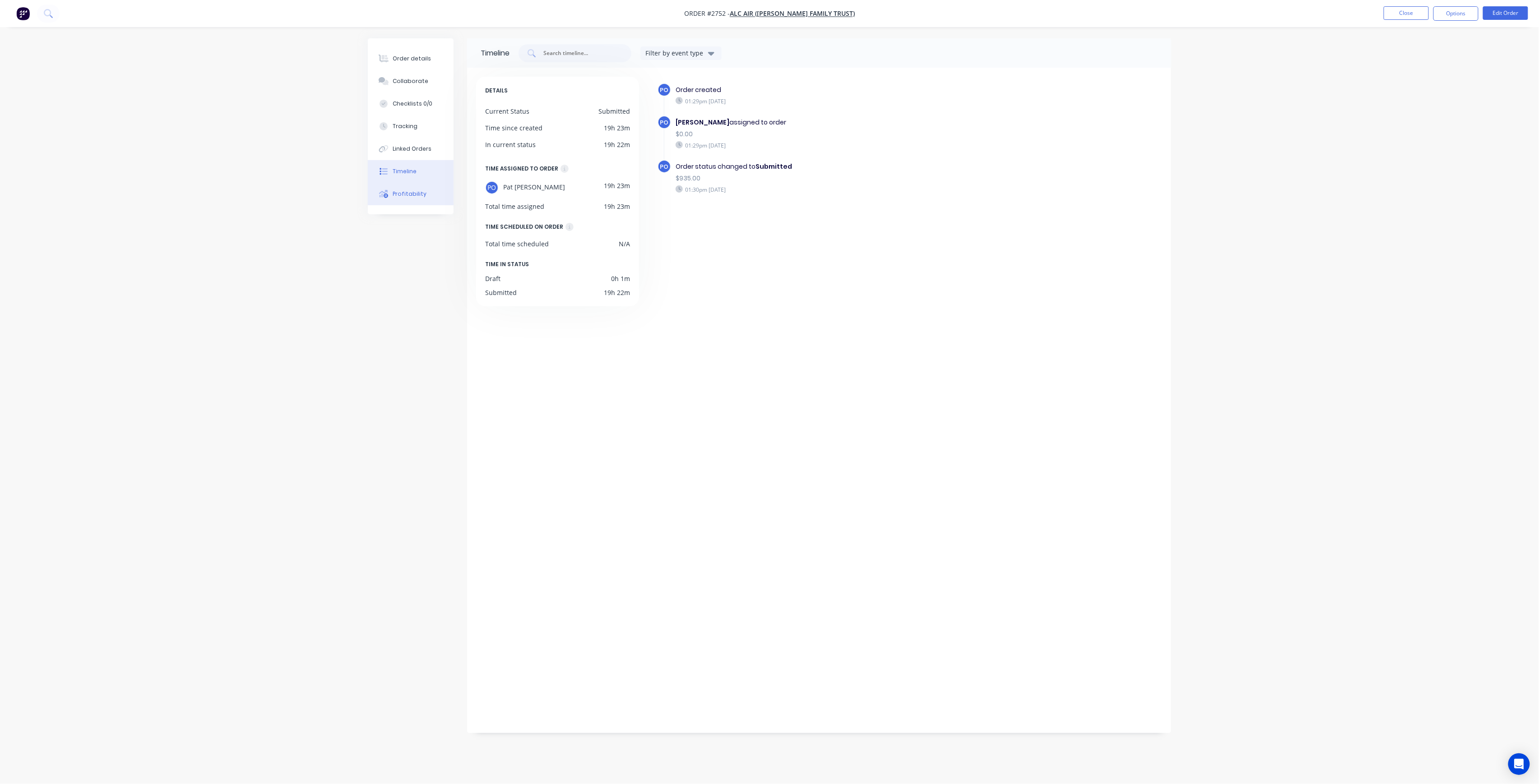
click at [435, 195] on button "Profitability" at bounding box center [411, 194] width 86 height 23
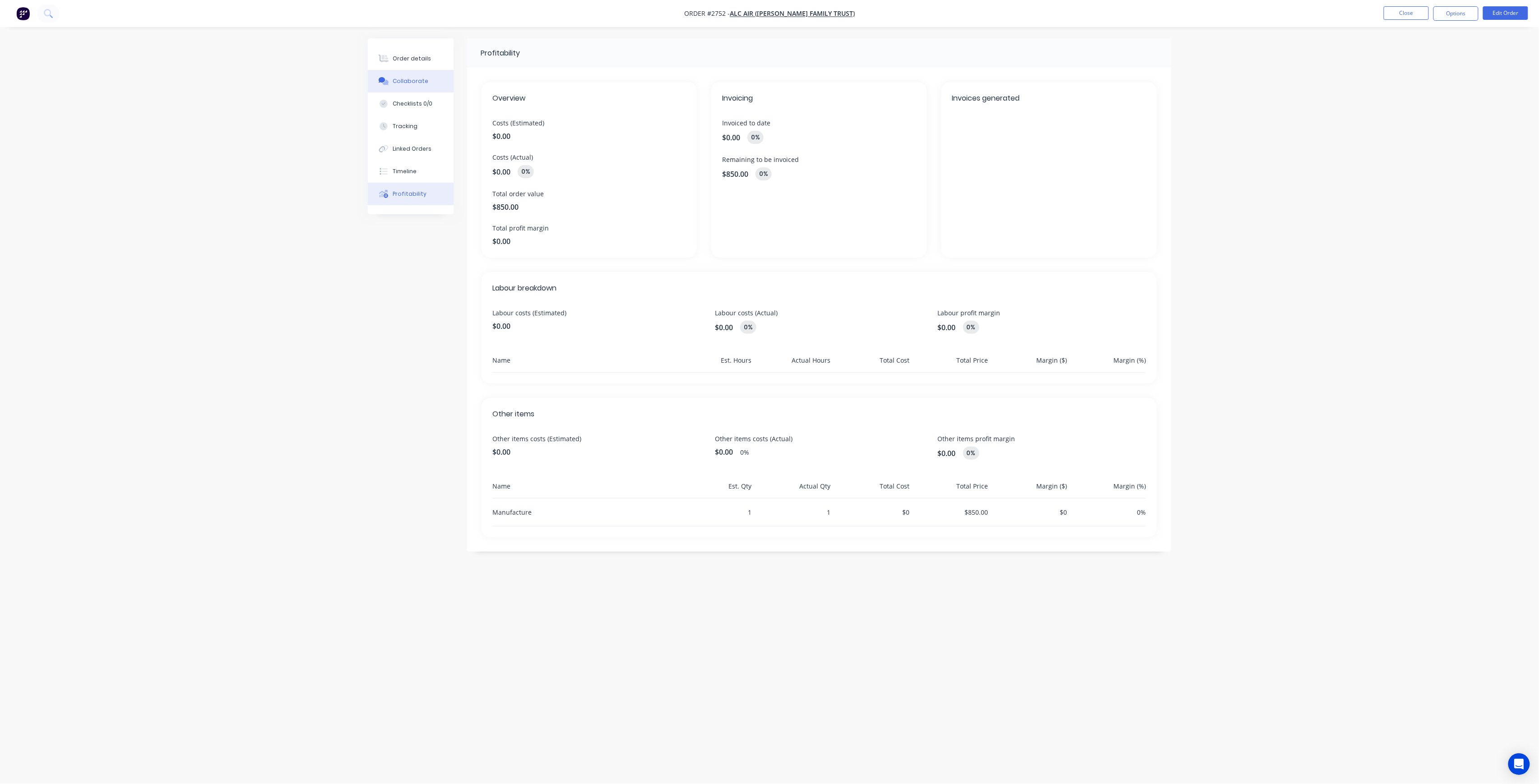
click at [410, 80] on div "Collaborate" at bounding box center [411, 81] width 36 height 8
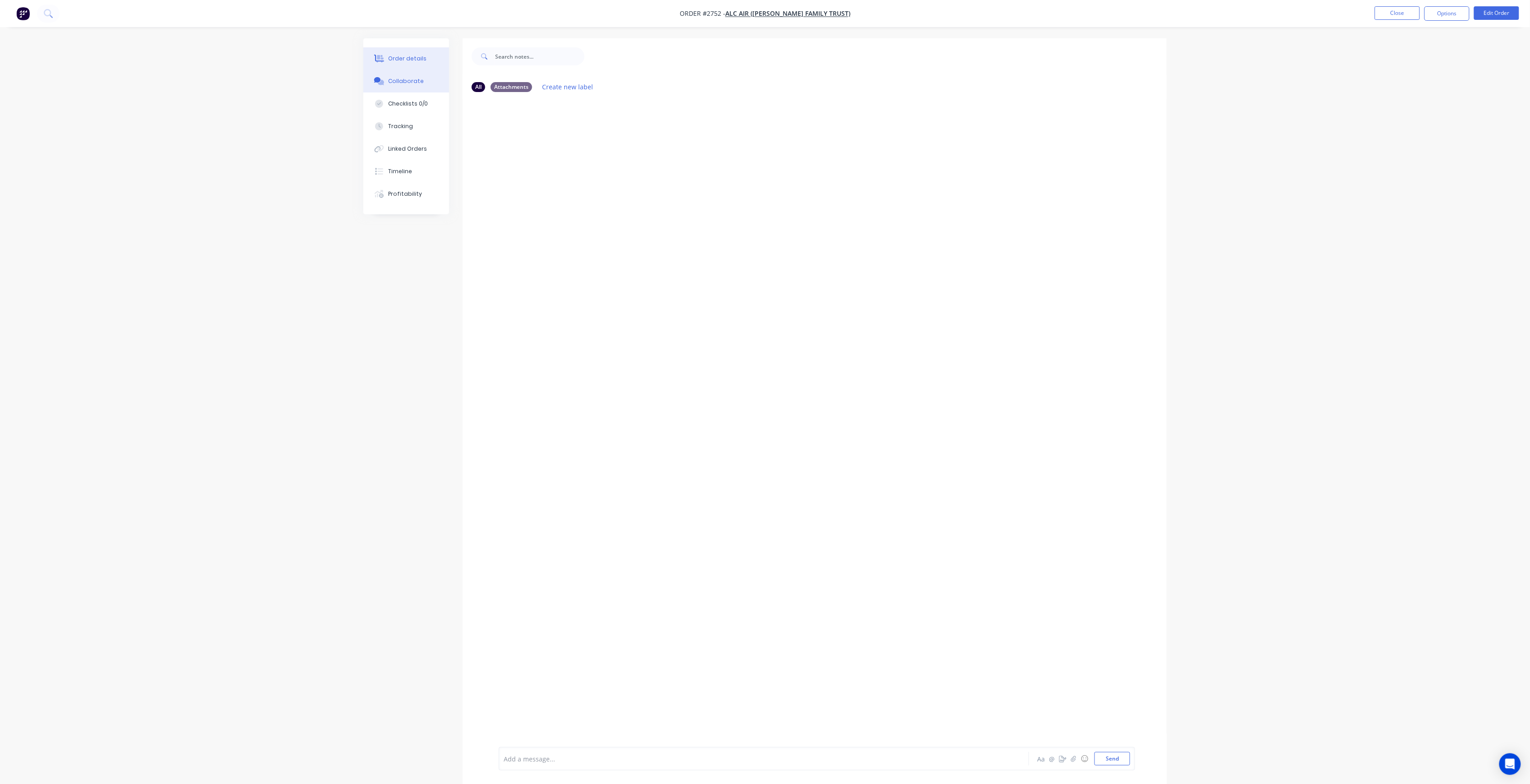
click at [410, 64] on button "Order details" at bounding box center [406, 59] width 86 height 23
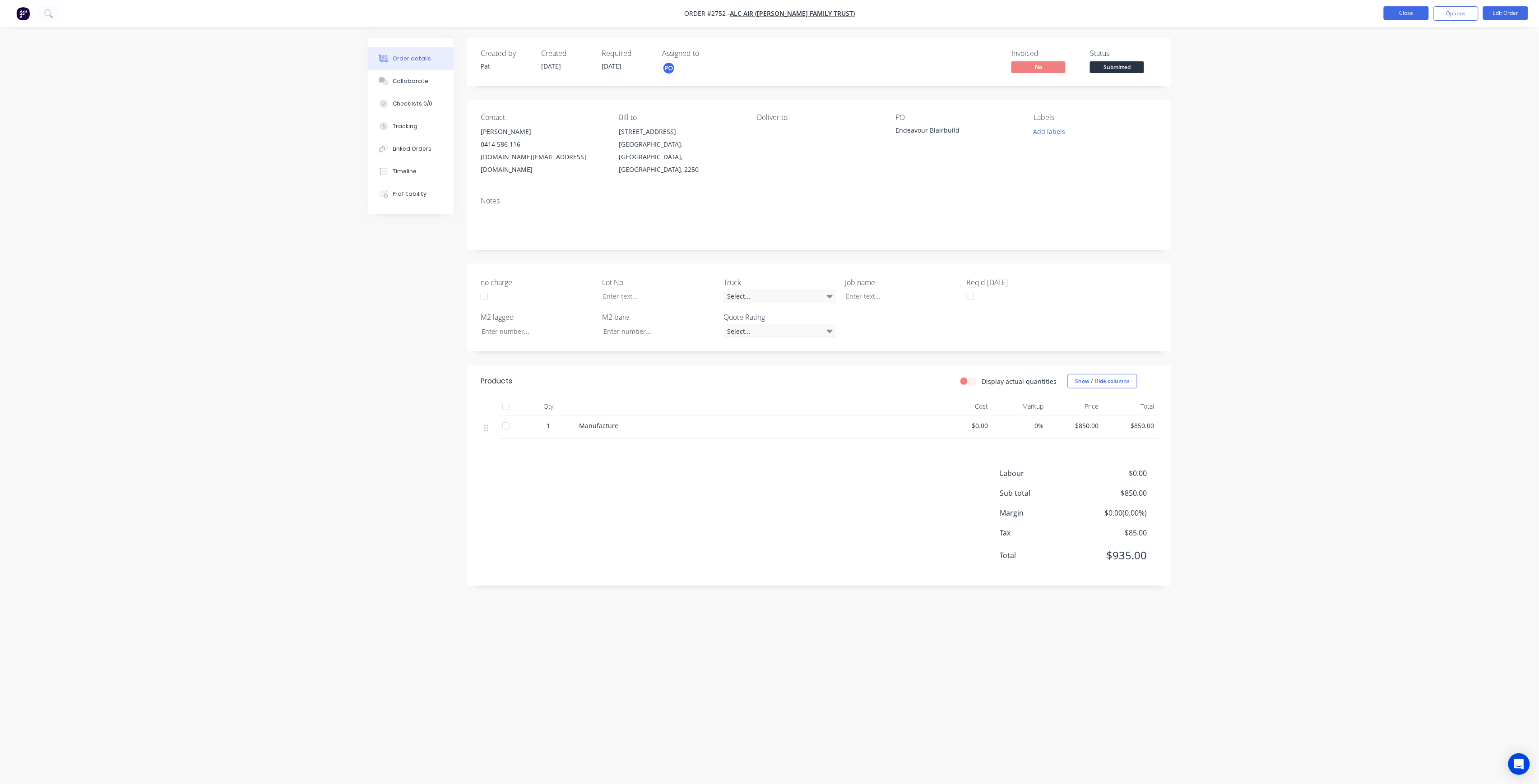
click at [1405, 11] on button "Close" at bounding box center [1406, 13] width 45 height 14
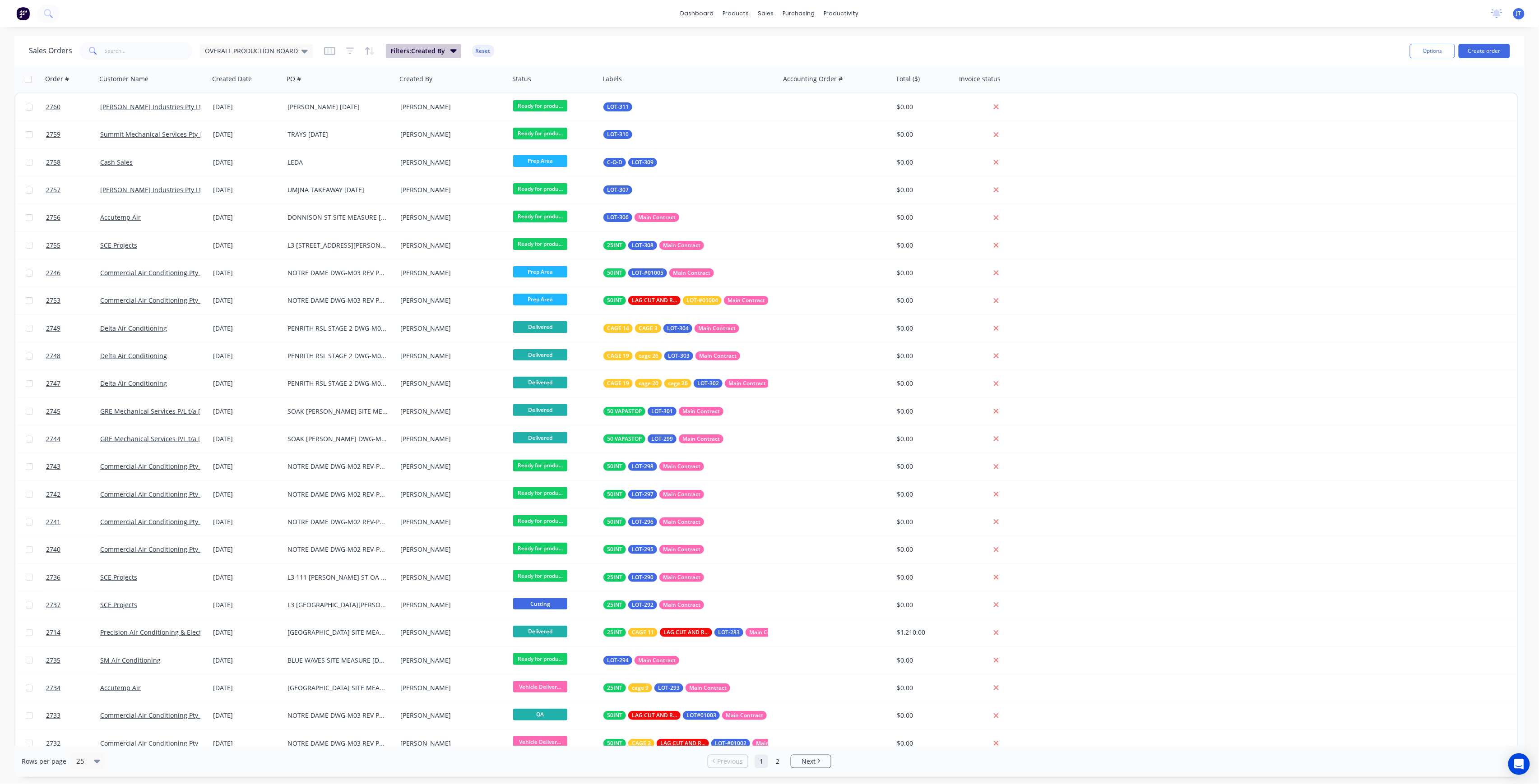
click at [424, 49] on span "Filters: Created By" at bounding box center [417, 51] width 54 height 9
click at [453, 50] on icon "button" at bounding box center [453, 51] width 7 height 4
click at [302, 51] on icon at bounding box center [305, 51] width 7 height 10
click at [262, 131] on button "None" at bounding box center [253, 127] width 103 height 10
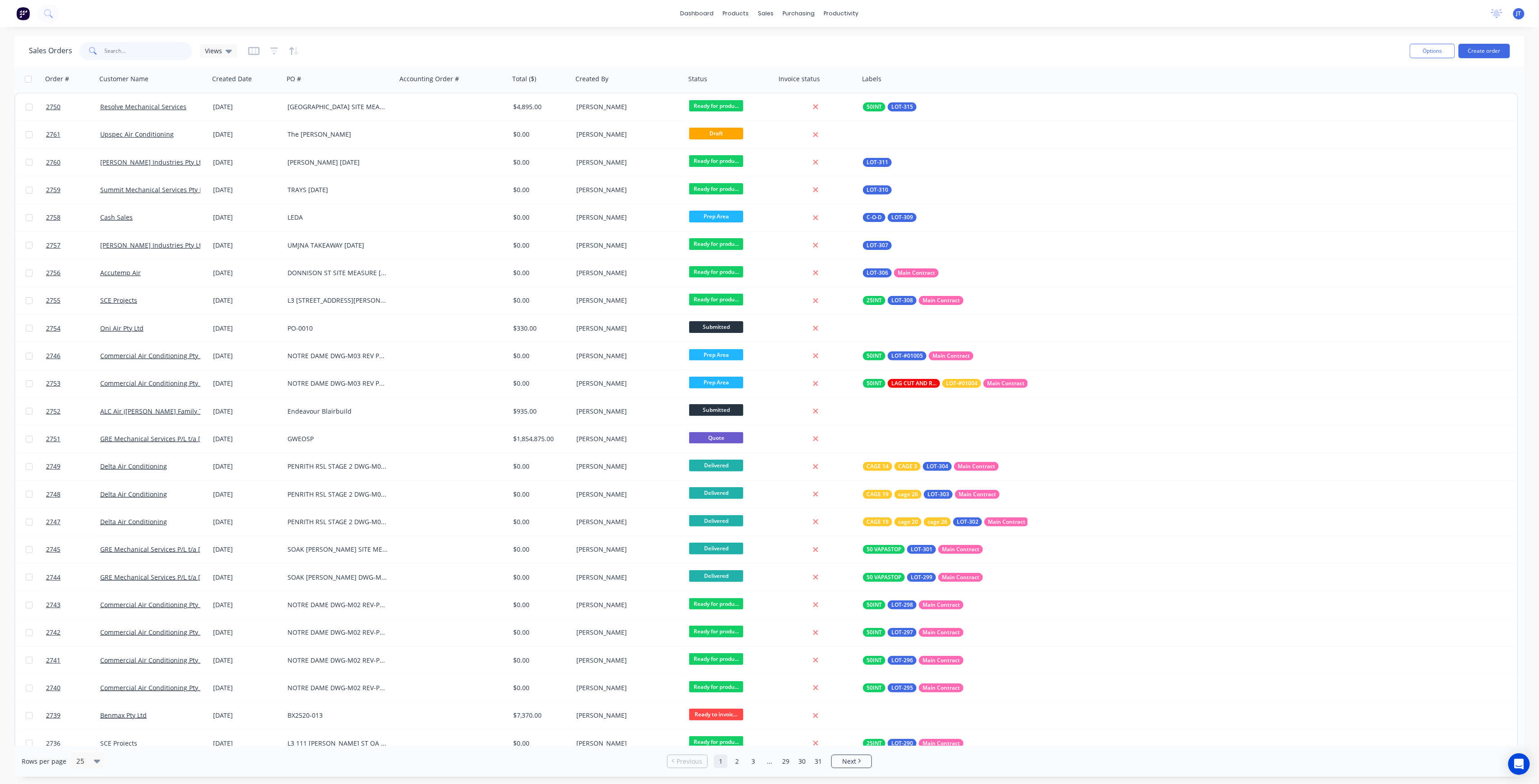
click at [151, 45] on input "text" at bounding box center [148, 51] width 88 height 18
